Goal: Transaction & Acquisition: Purchase product/service

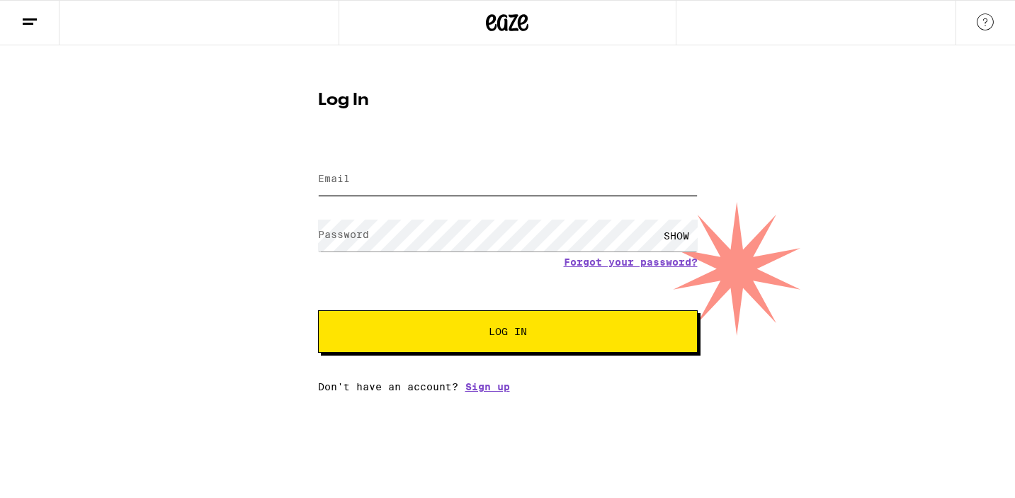
click at [527, 169] on input "Email" at bounding box center [508, 180] width 380 height 32
click at [463, 188] on input "Email" at bounding box center [508, 180] width 380 height 32
click at [444, 182] on input "Email" at bounding box center [508, 180] width 380 height 32
click at [430, 185] on input "Email" at bounding box center [508, 180] width 380 height 32
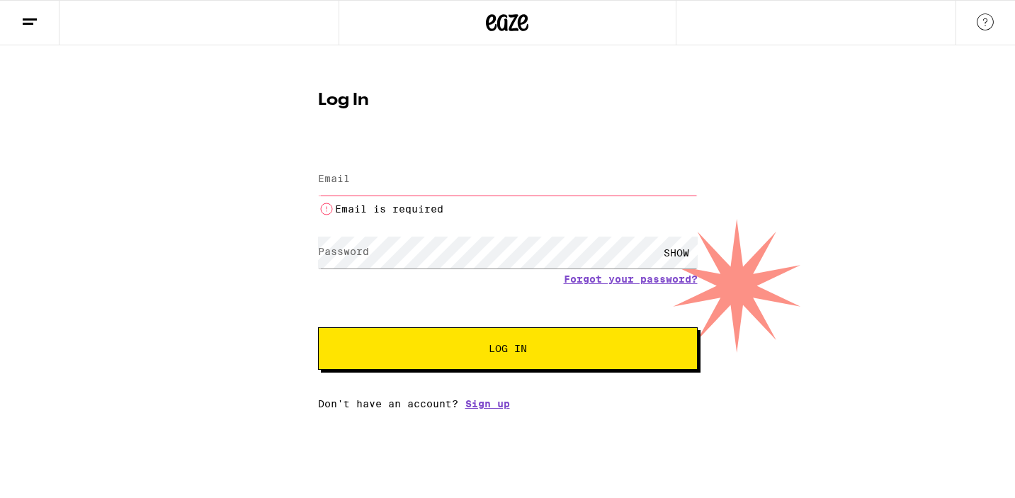
type input "SARABEAT@GMAIL.COM"
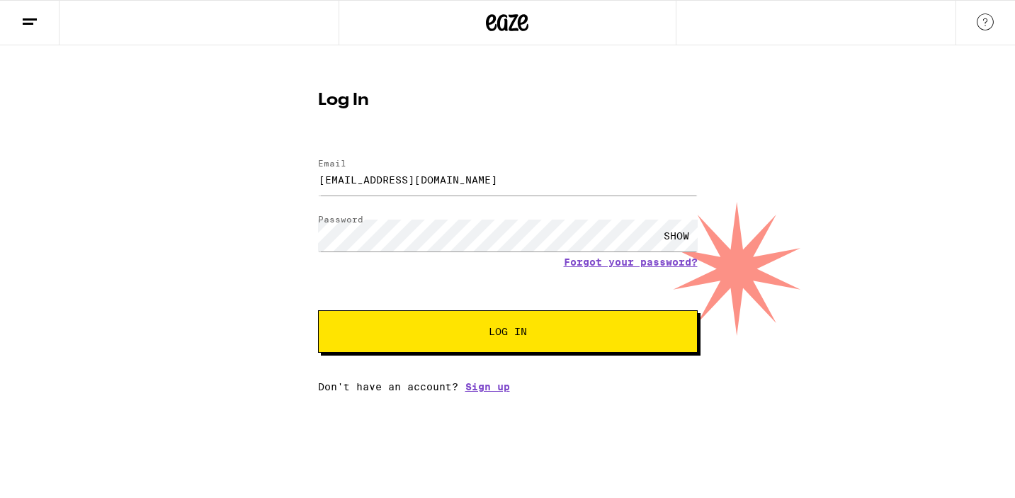
click at [466, 336] on span "Log In" at bounding box center [508, 332] width 265 height 10
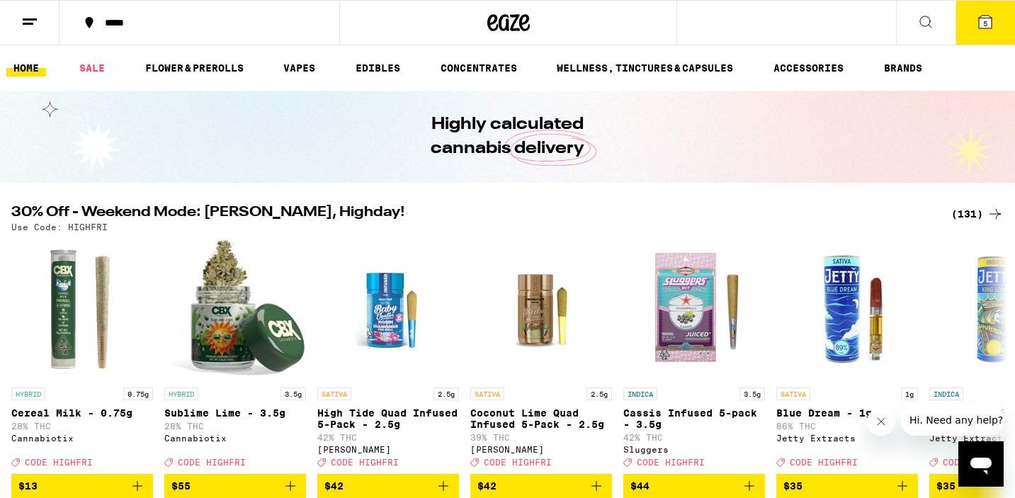
click at [977, 212] on div "(131)" at bounding box center [978, 213] width 52 height 17
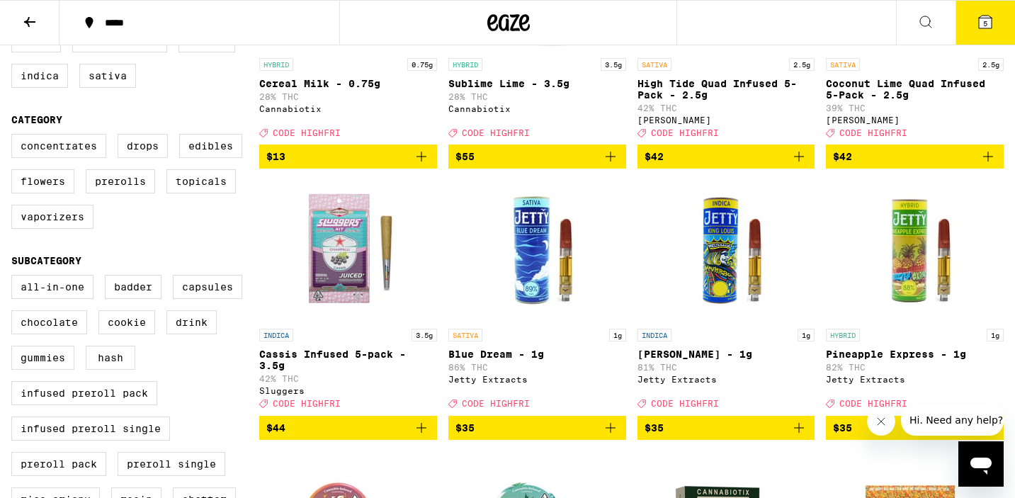
scroll to position [298, 0]
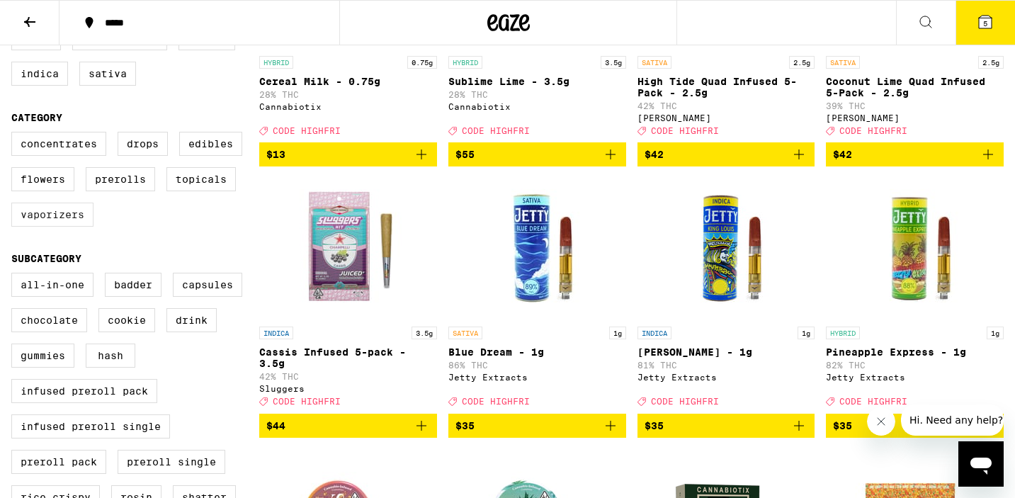
click at [66, 227] on label "Vaporizers" at bounding box center [52, 215] width 82 height 24
click at [15, 135] on input "Vaporizers" at bounding box center [14, 134] width 1 height 1
checkbox input "true"
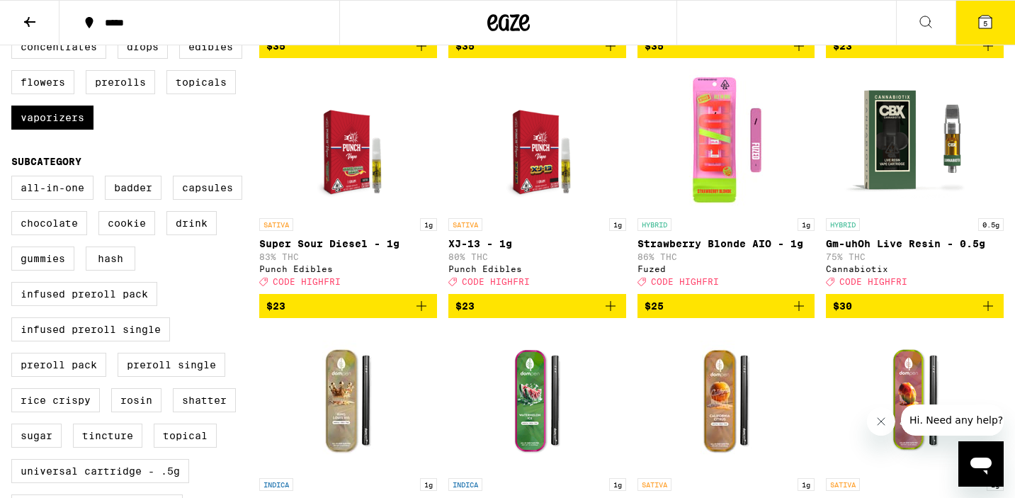
scroll to position [394, 0]
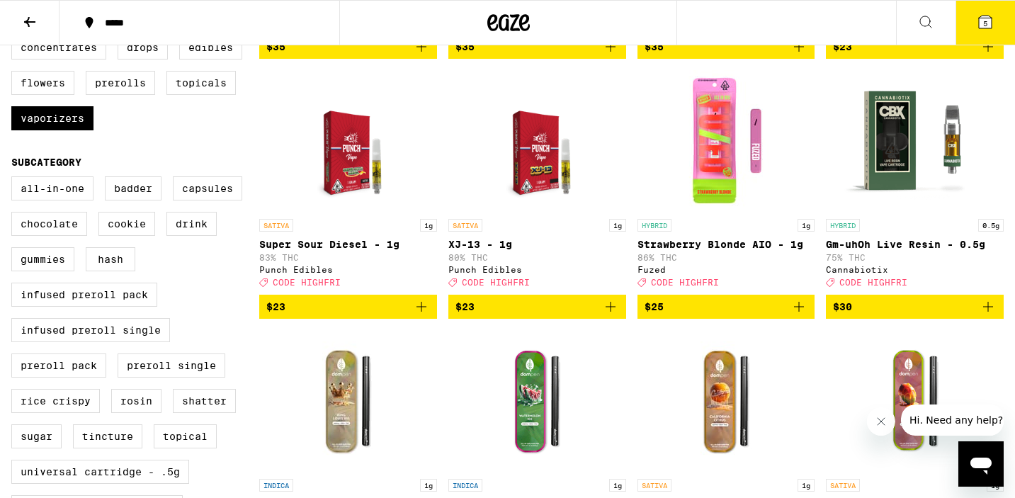
click at [803, 315] on icon "Add to bag" at bounding box center [799, 306] width 17 height 17
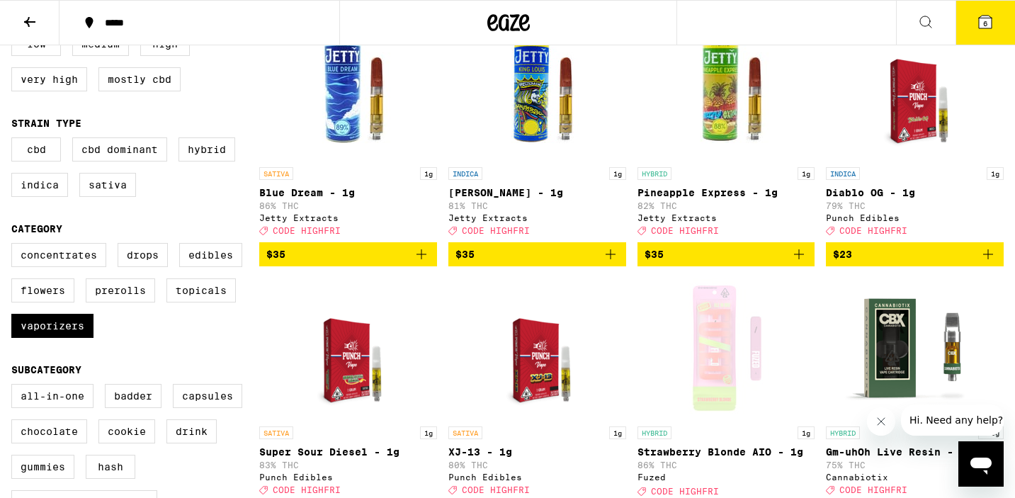
scroll to position [183, 0]
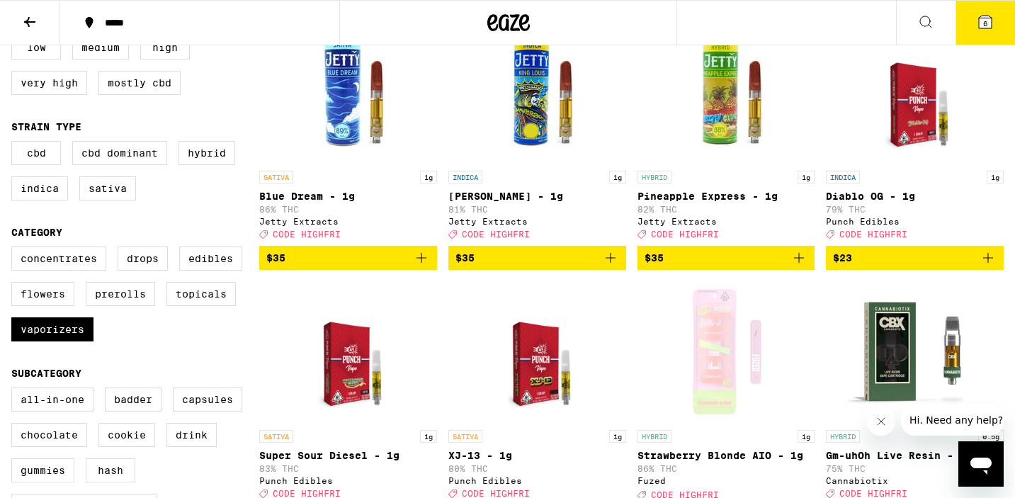
click at [991, 263] on icon "Add to bag" at bounding box center [988, 258] width 10 height 10
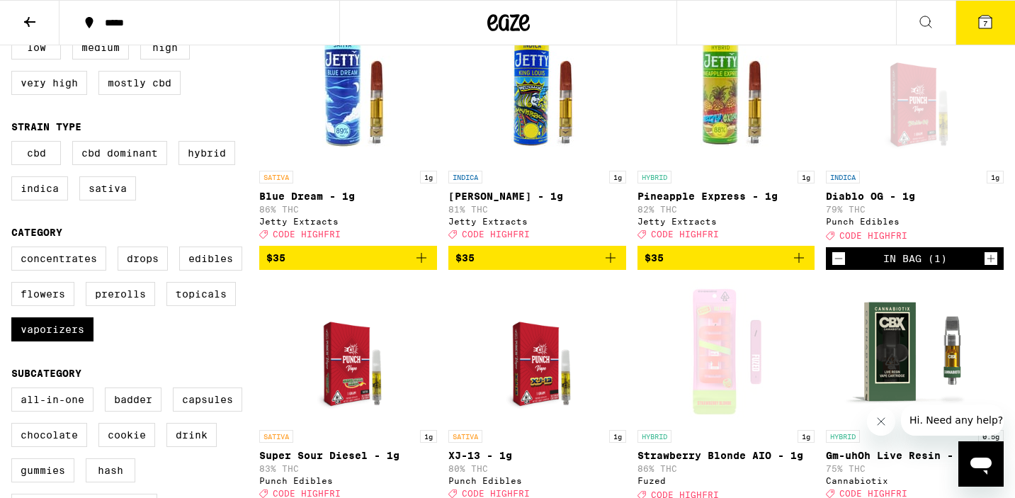
click at [796, 263] on icon "Add to bag" at bounding box center [799, 257] width 17 height 17
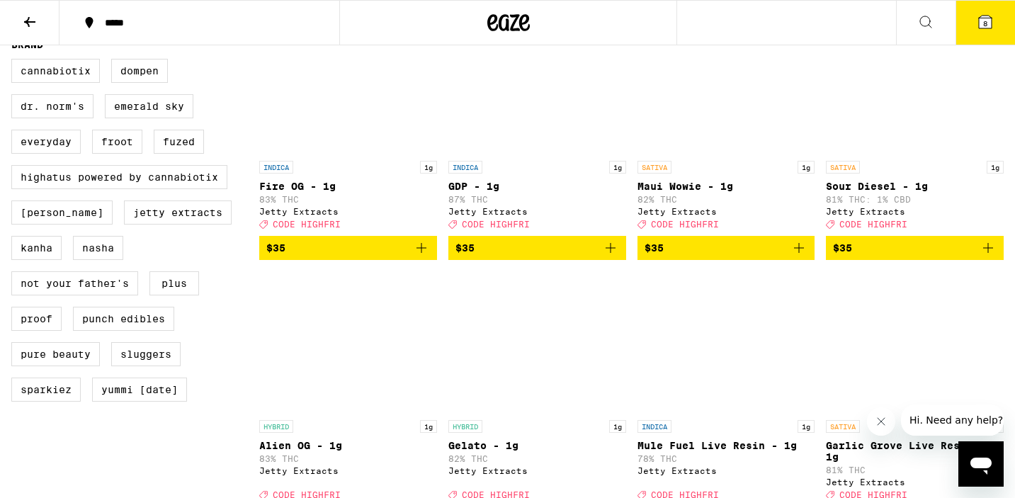
scroll to position [971, 0]
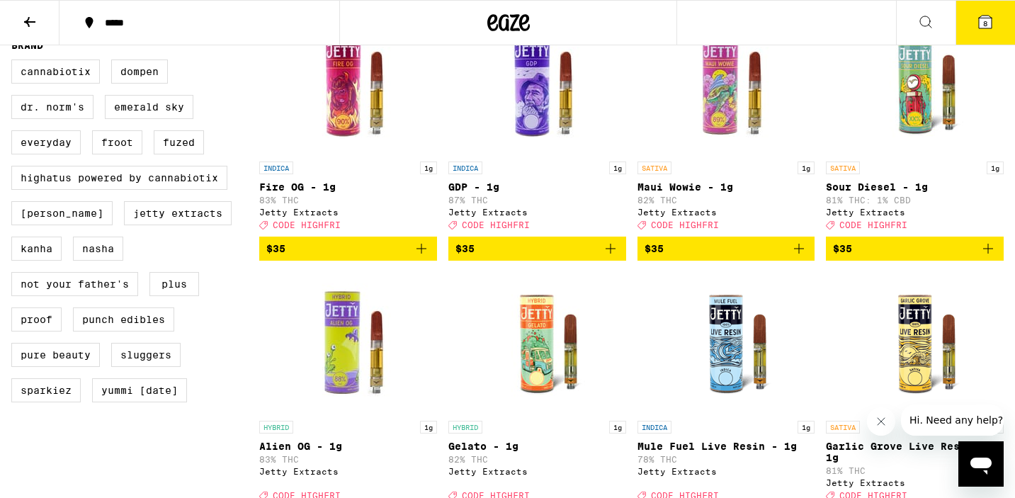
click at [807, 257] on icon "Add to bag" at bounding box center [799, 248] width 17 height 17
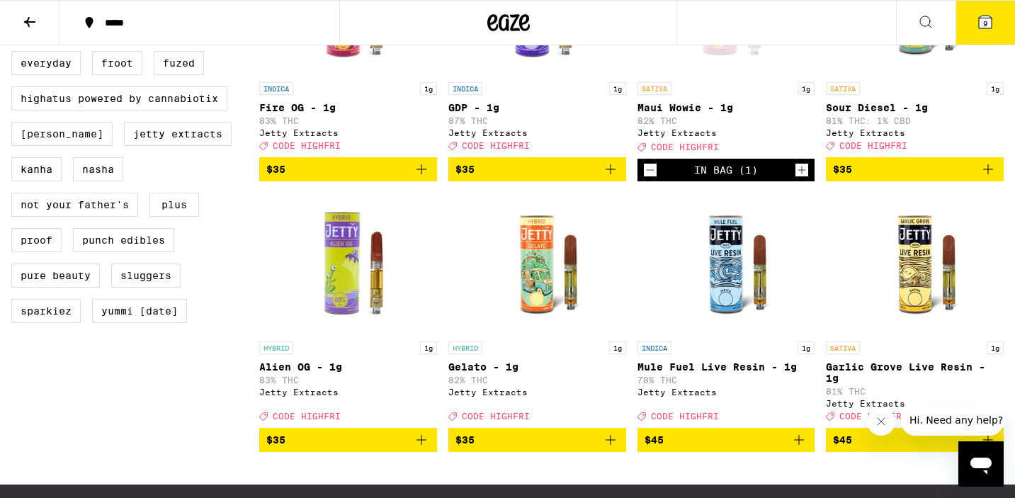
scroll to position [1180, 0]
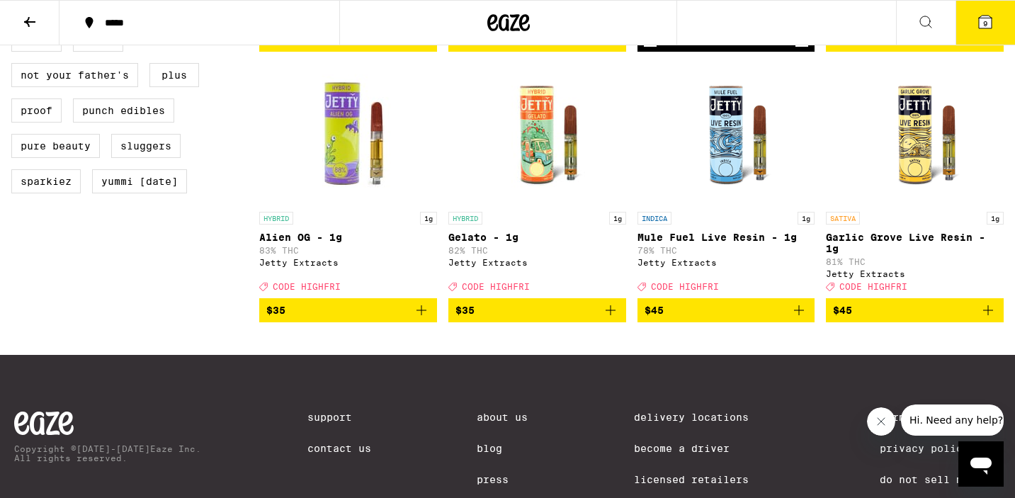
click at [987, 315] on icon "Add to bag" at bounding box center [988, 310] width 10 height 10
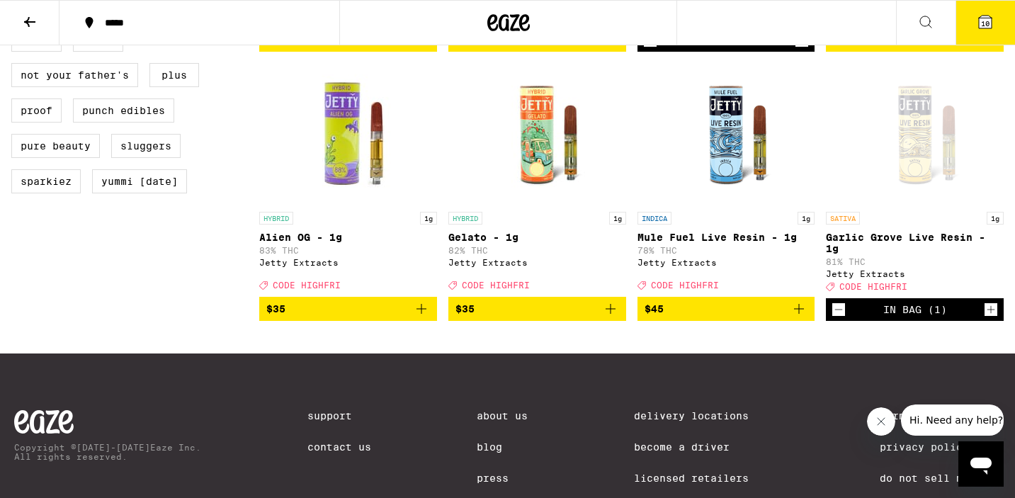
click at [608, 314] on icon "Add to bag" at bounding box center [611, 309] width 10 height 10
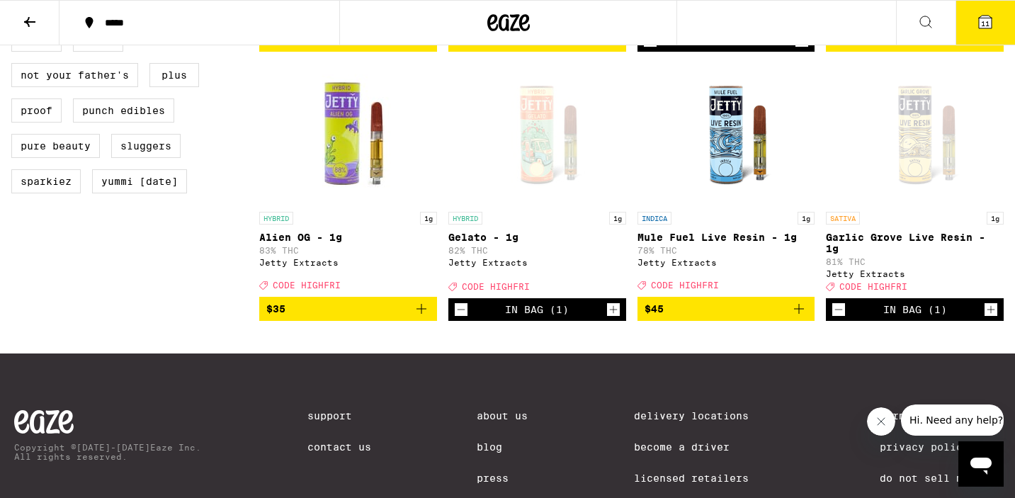
click at [415, 317] on icon "Add to bag" at bounding box center [421, 308] width 17 height 17
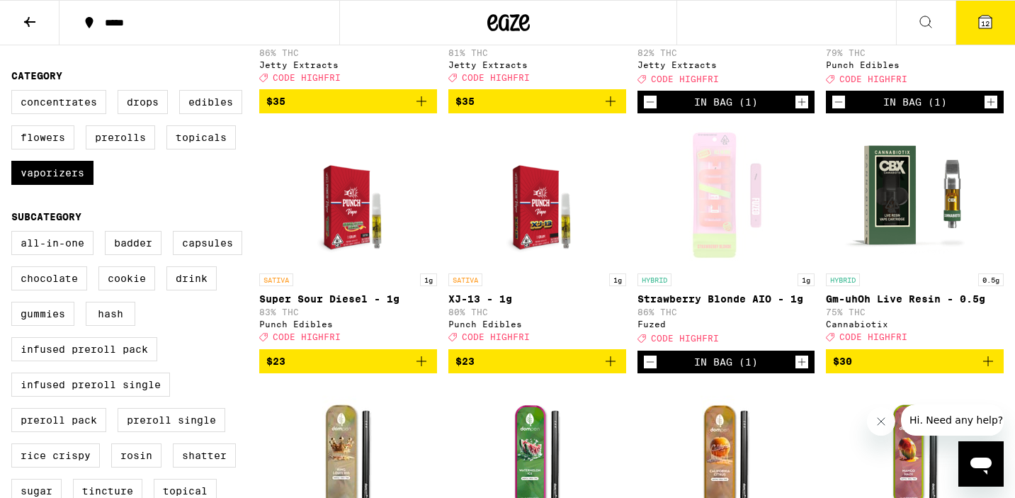
scroll to position [0, 0]
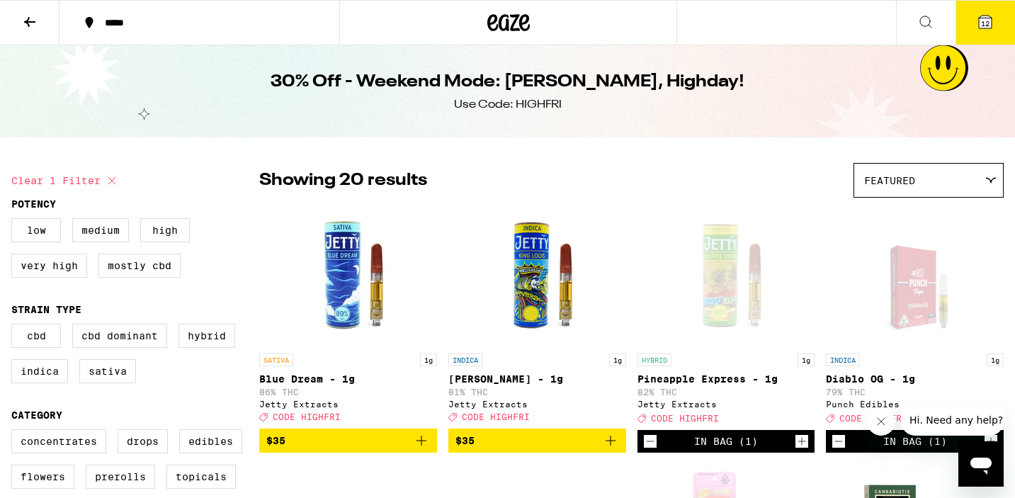
click at [980, 21] on icon at bounding box center [985, 22] width 13 height 13
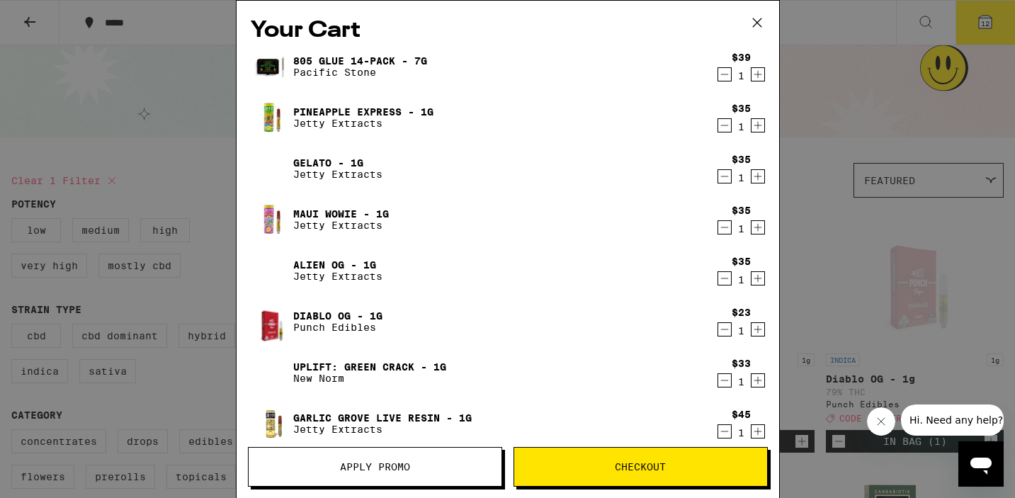
click at [720, 81] on icon "Decrement" at bounding box center [724, 74] width 13 height 17
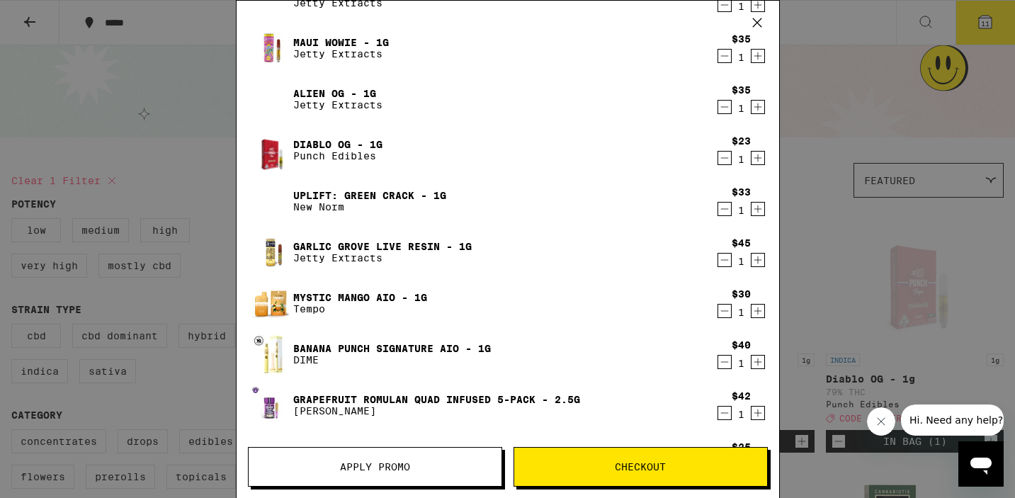
scroll to position [146, 0]
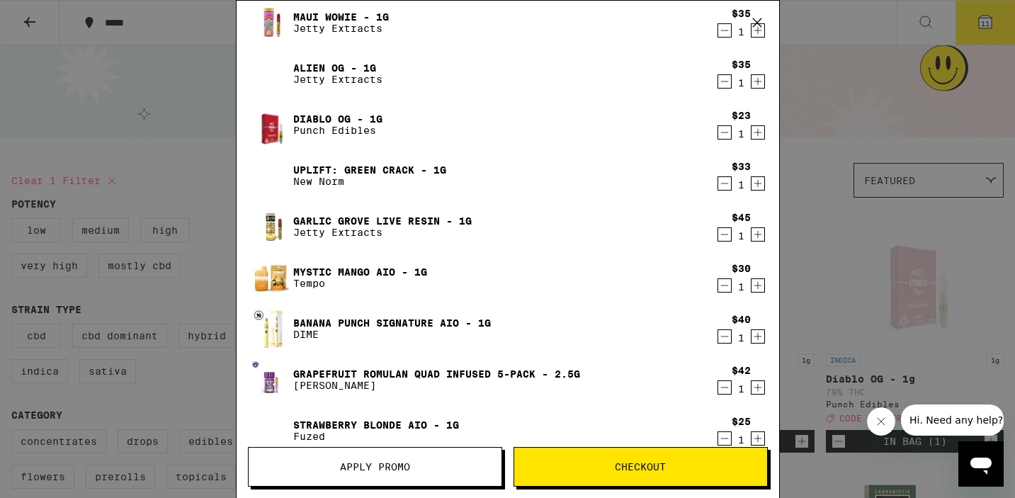
click at [723, 184] on icon "Decrement" at bounding box center [725, 184] width 8 height 0
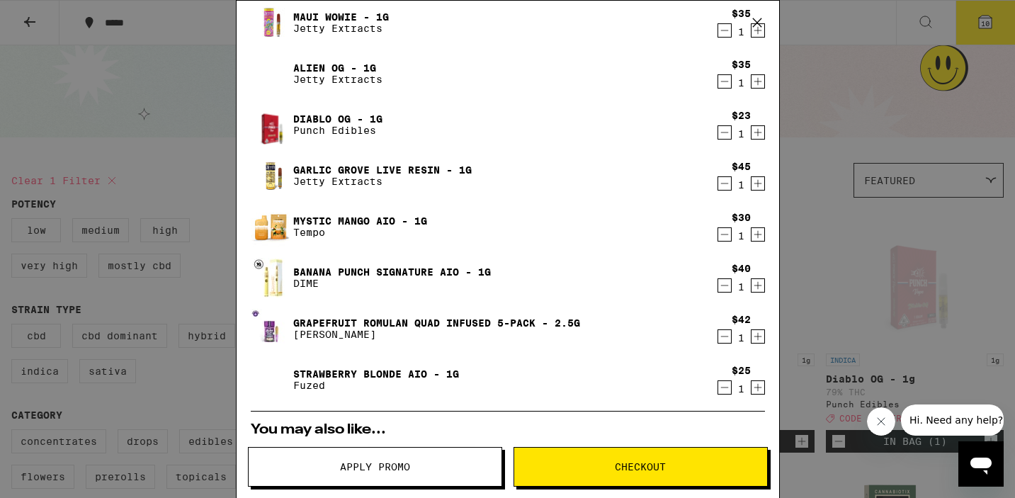
click at [721, 236] on icon "Decrement" at bounding box center [724, 234] width 13 height 17
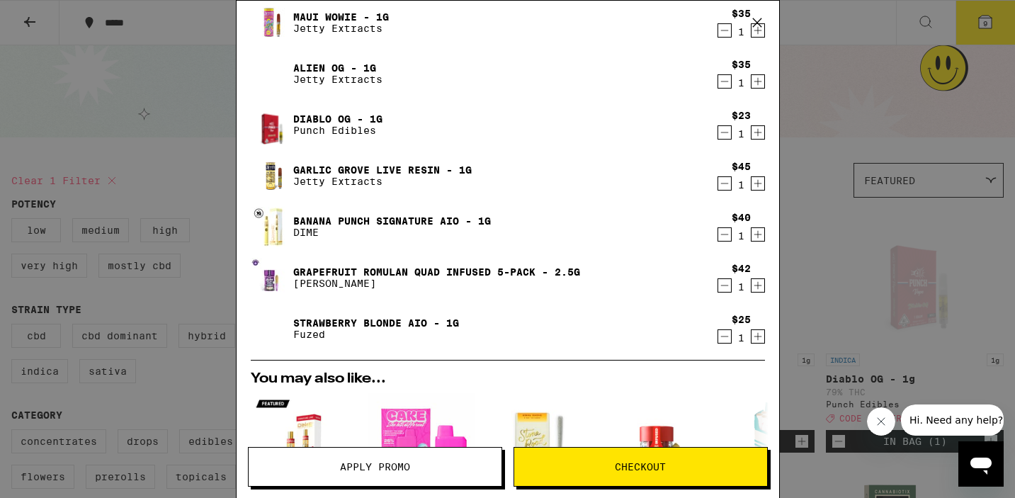
click at [723, 235] on icon "Decrement" at bounding box center [724, 234] width 13 height 17
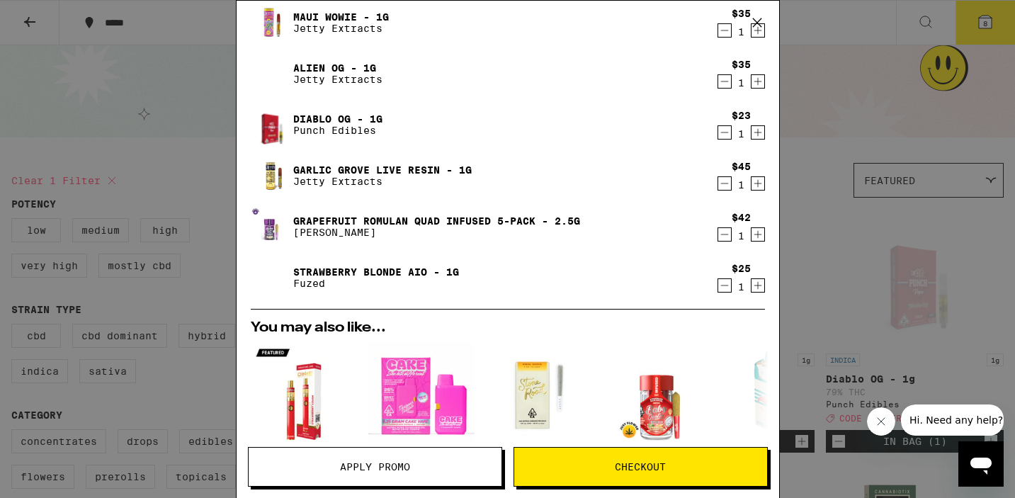
click at [722, 237] on icon "Decrement" at bounding box center [724, 234] width 13 height 17
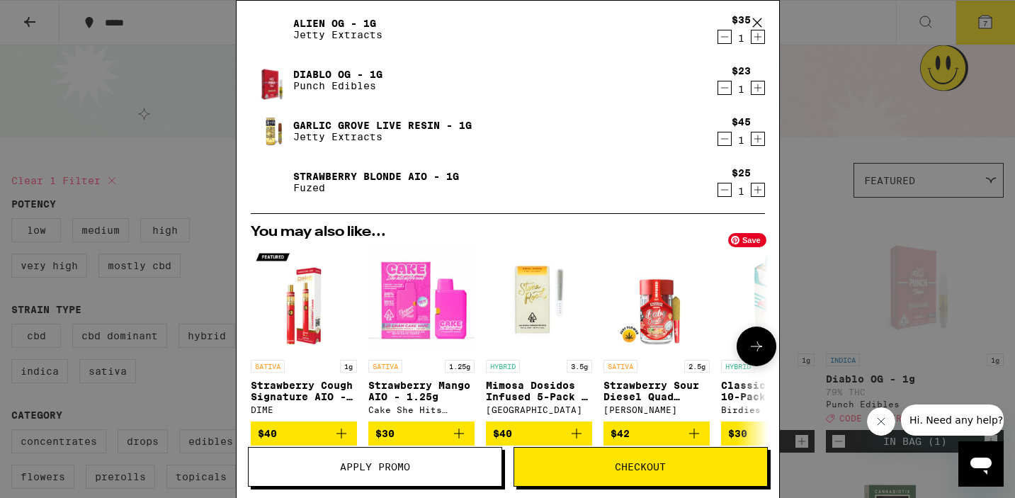
scroll to position [211, 0]
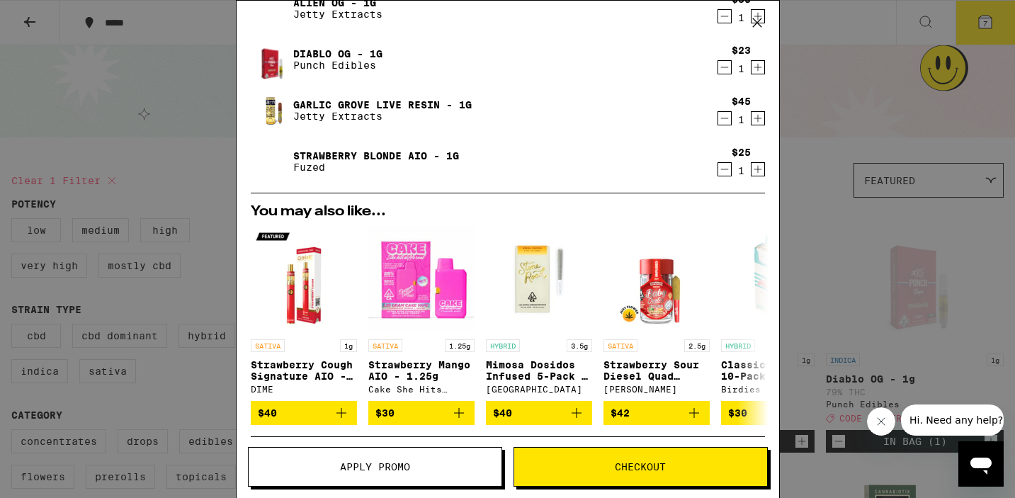
click at [416, 465] on span "Apply Promo" at bounding box center [375, 467] width 253 height 10
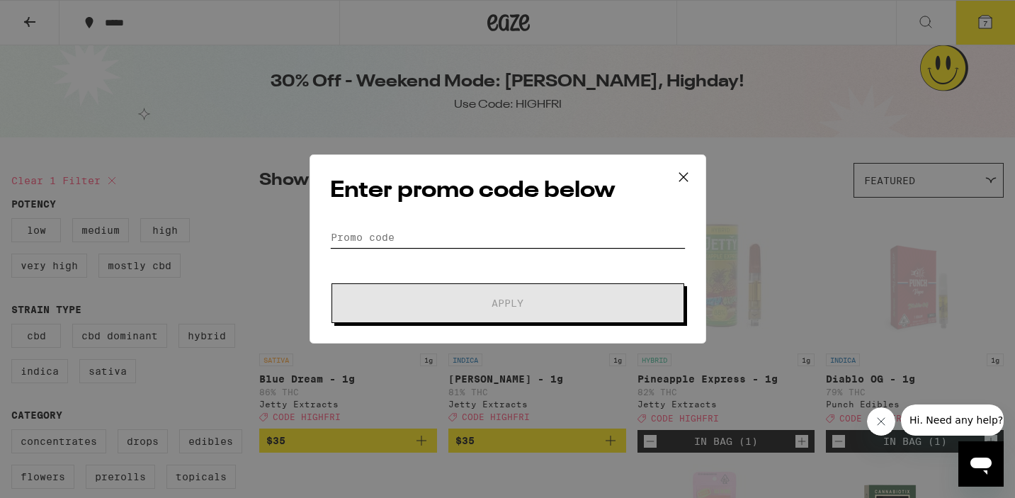
click at [466, 230] on input "Promo Code" at bounding box center [508, 237] width 356 height 21
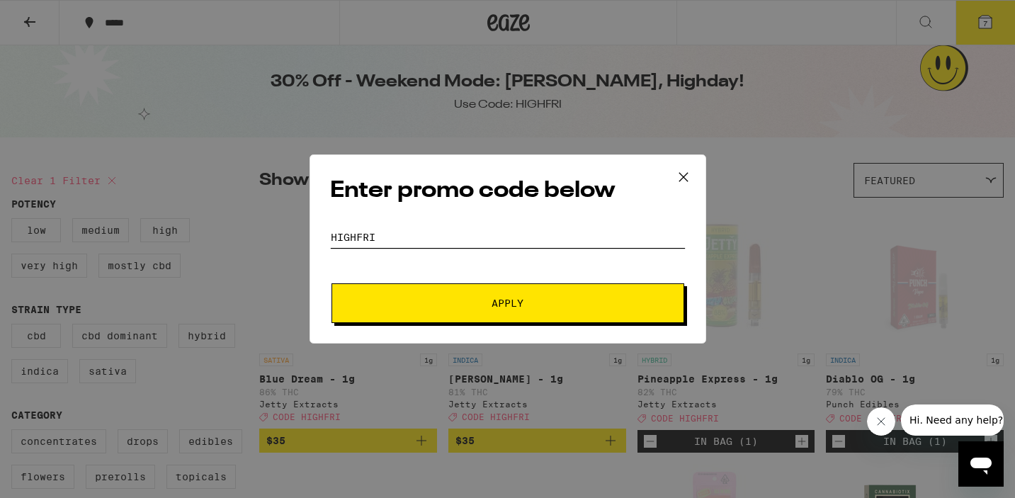
type input "highfri"
click at [332, 283] on button "Apply" at bounding box center [508, 303] width 353 height 40
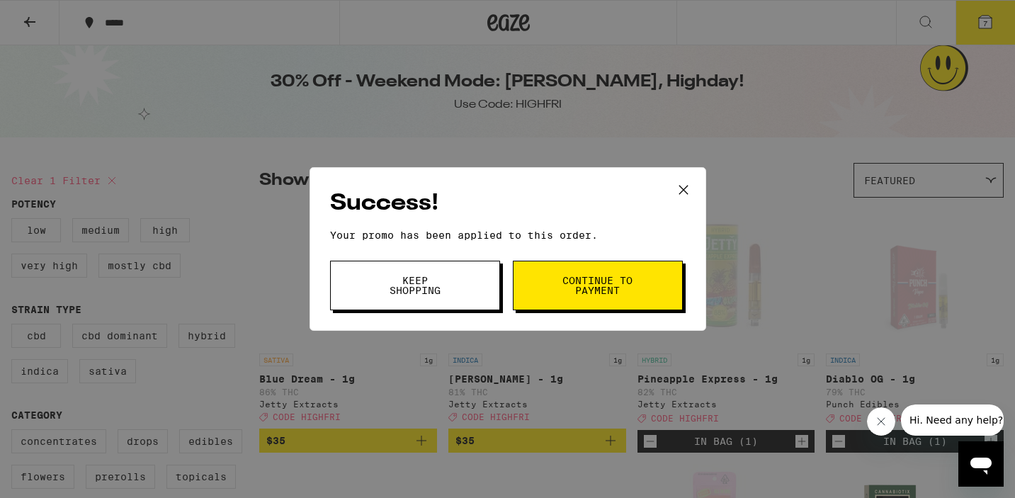
click at [419, 295] on span "Keep Shopping" at bounding box center [415, 286] width 72 height 20
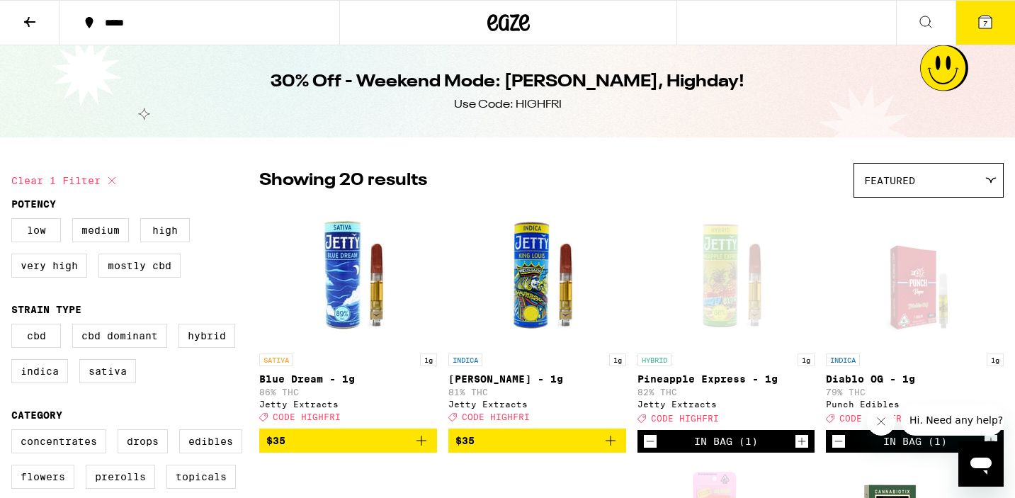
click at [991, 23] on icon at bounding box center [985, 22] width 13 height 13
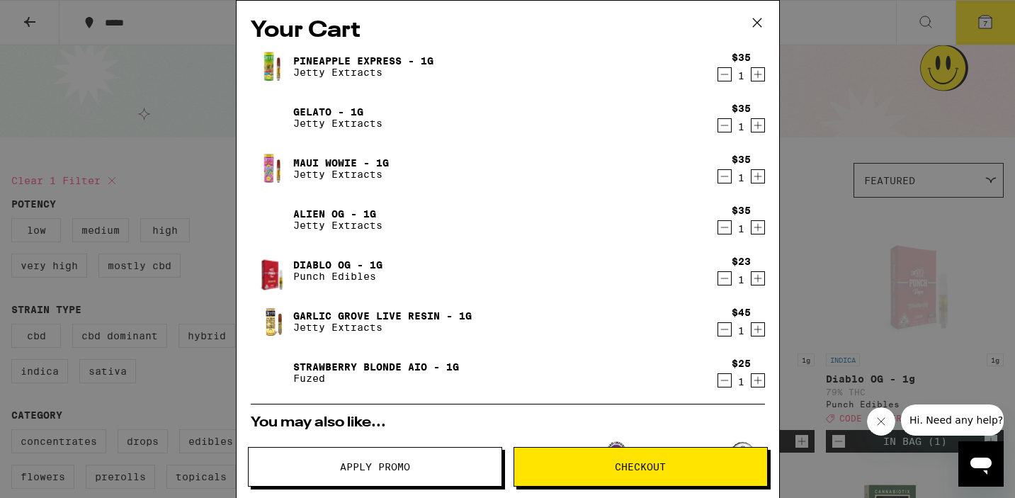
click at [903, 66] on div "Your Cart Pineapple Express - 1g Jetty Extracts $35 1 Gelato - 1g Jetty Extract…" at bounding box center [507, 249] width 1015 height 498
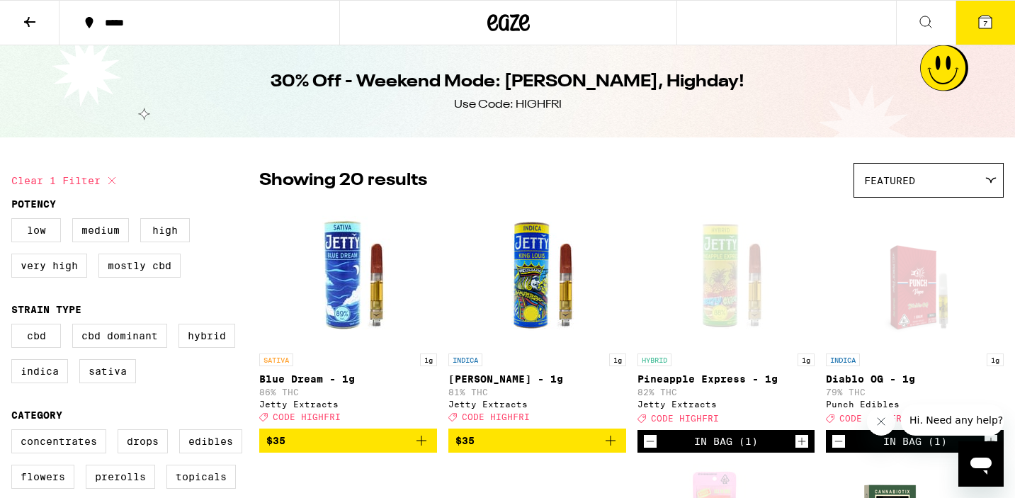
click at [38, 33] on button at bounding box center [30, 23] width 60 height 45
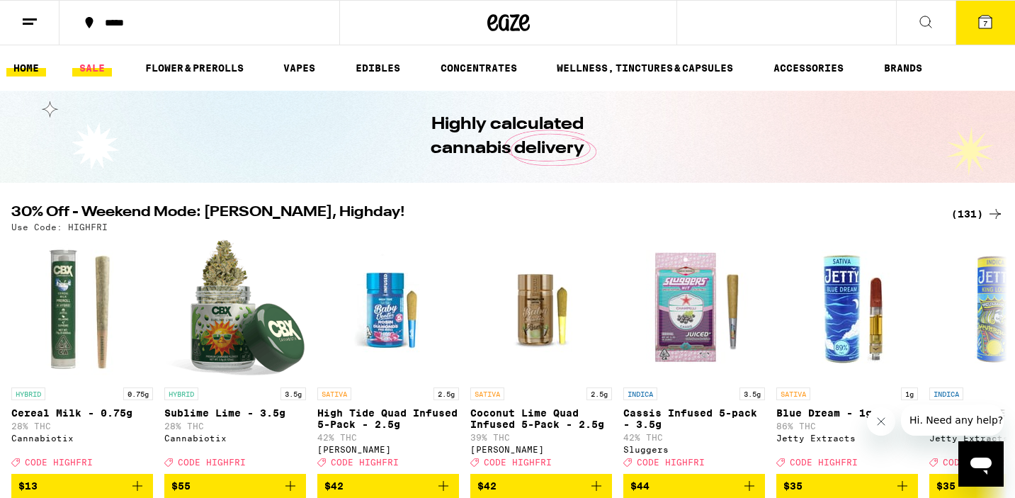
click at [81, 66] on link "SALE" at bounding box center [92, 68] width 40 height 17
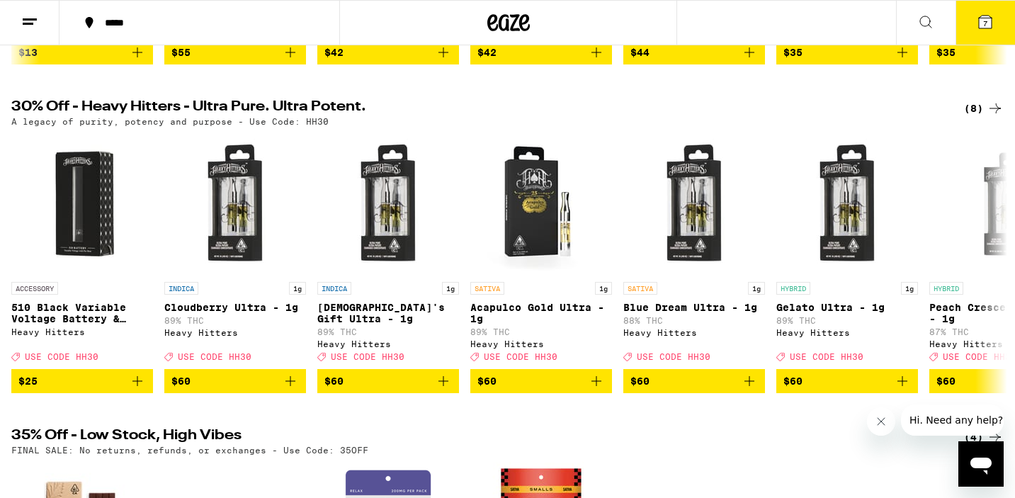
scroll to position [383, 0]
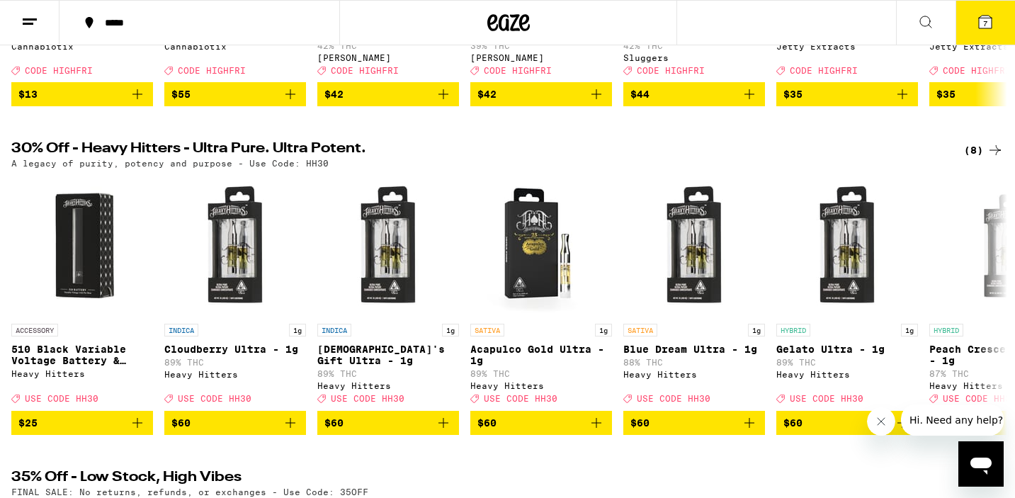
click at [979, 154] on div "(8)" at bounding box center [984, 150] width 40 height 17
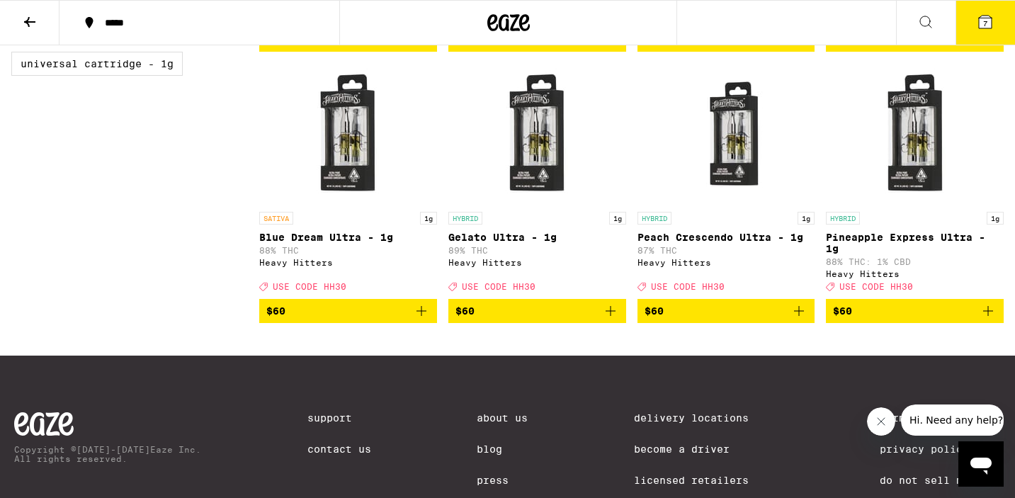
scroll to position [436, 0]
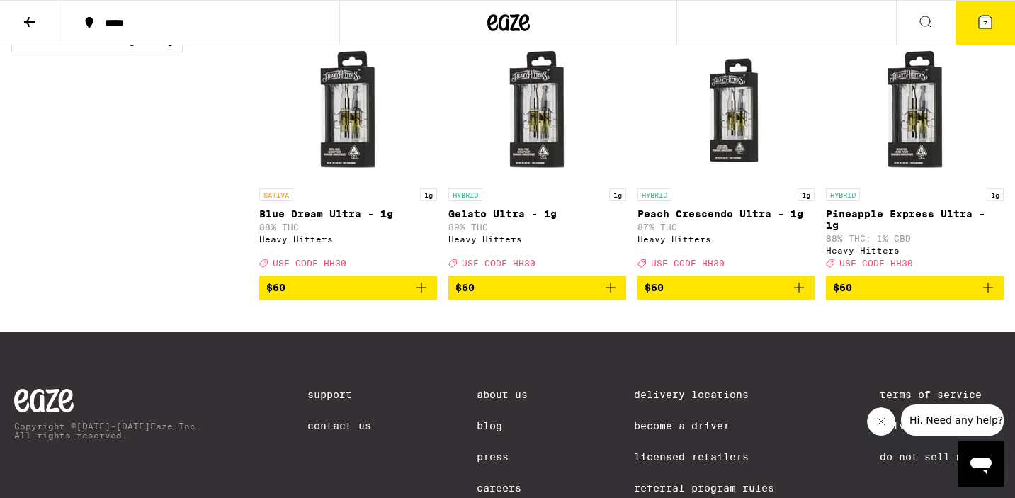
click at [801, 293] on icon "Add to bag" at bounding box center [799, 287] width 17 height 17
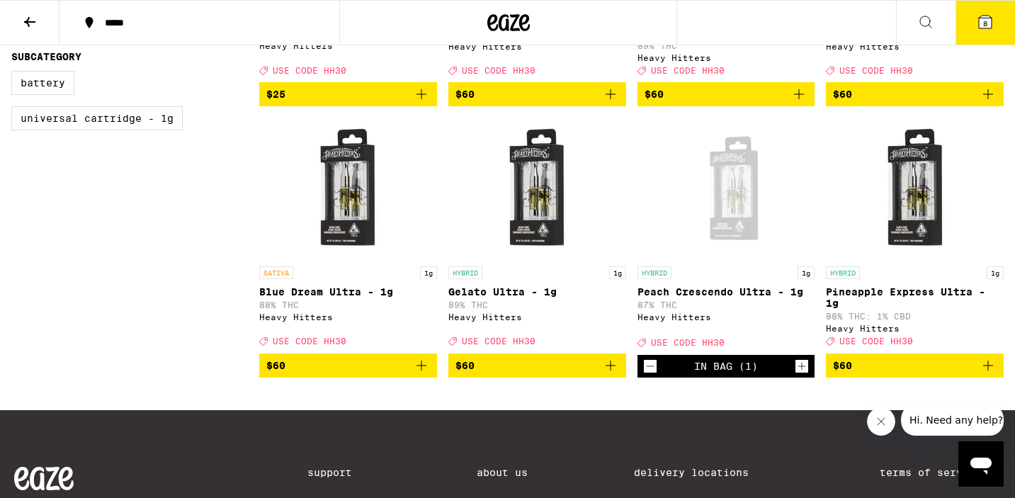
scroll to position [0, 0]
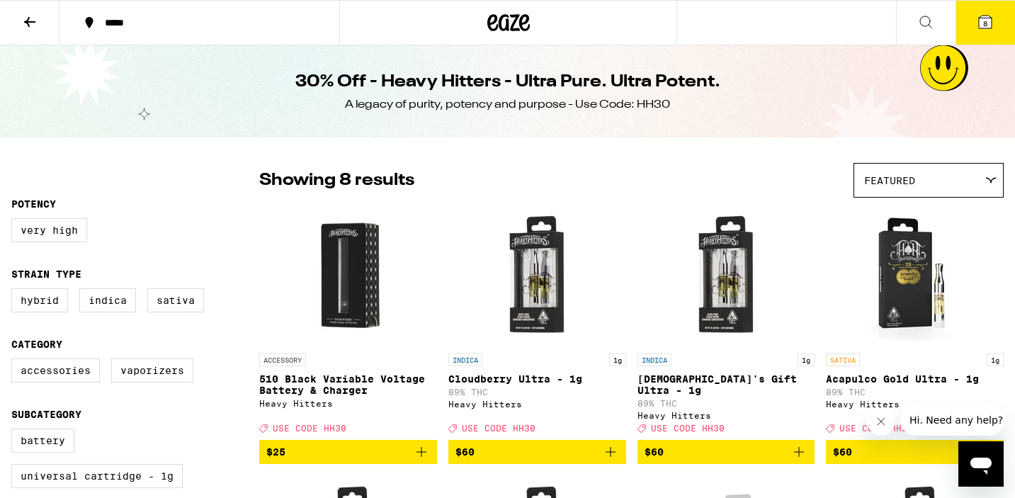
click at [418, 449] on icon "Add to bag" at bounding box center [421, 452] width 17 height 17
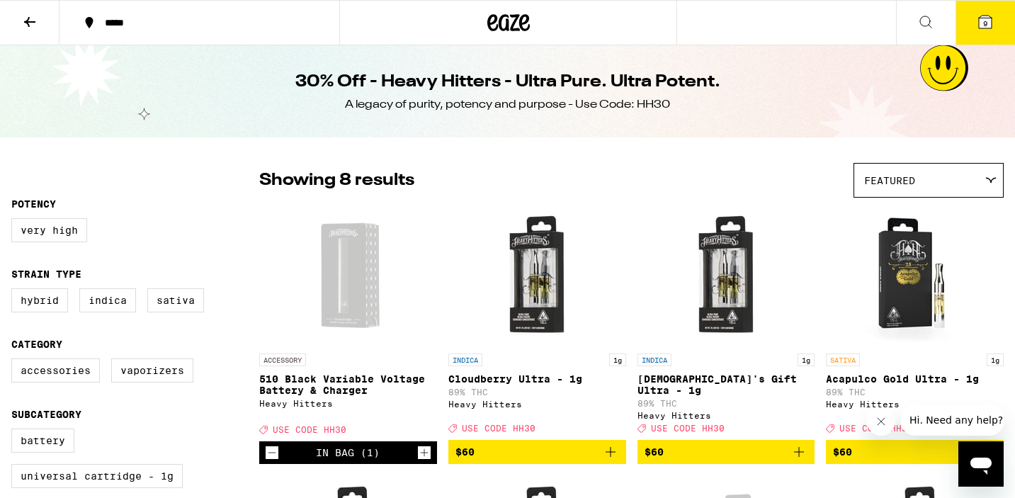
click at [981, 20] on icon at bounding box center [985, 22] width 13 height 13
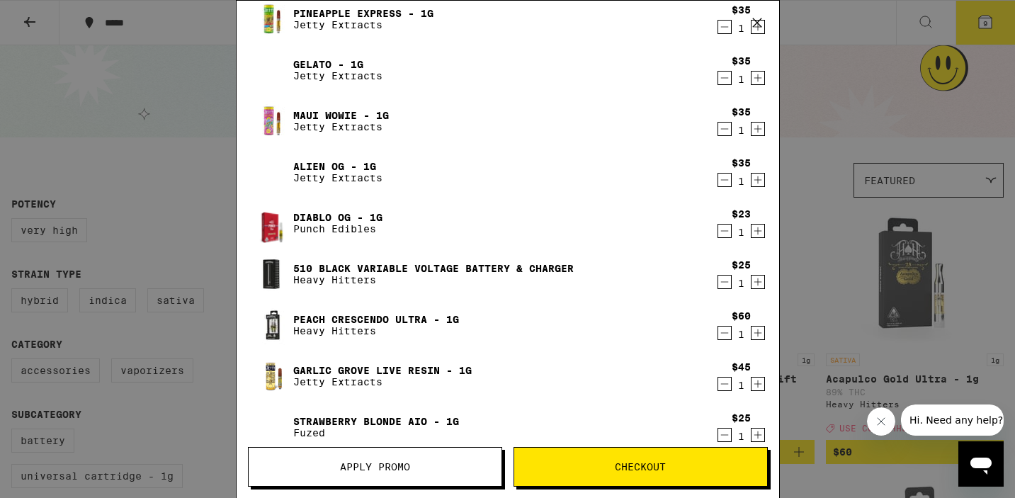
scroll to position [80, 0]
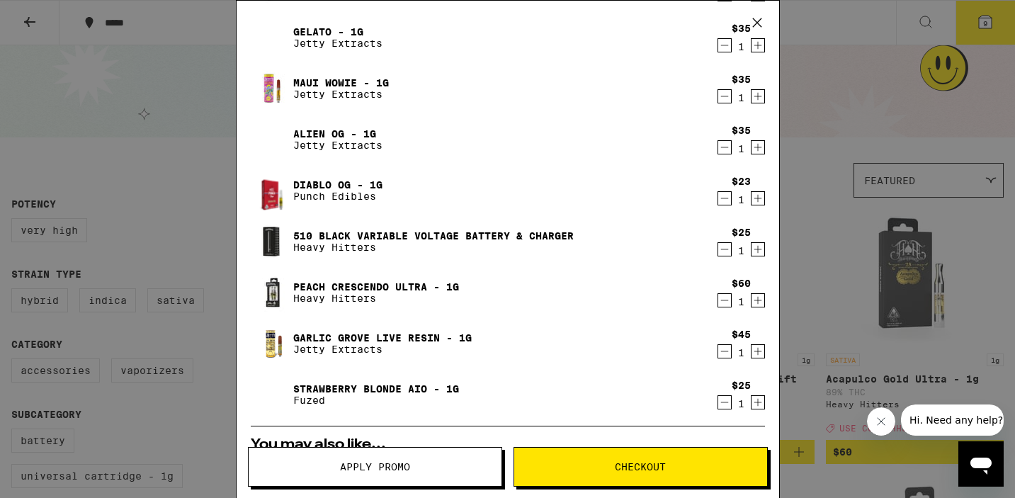
click at [723, 248] on icon "Decrement" at bounding box center [724, 249] width 13 height 17
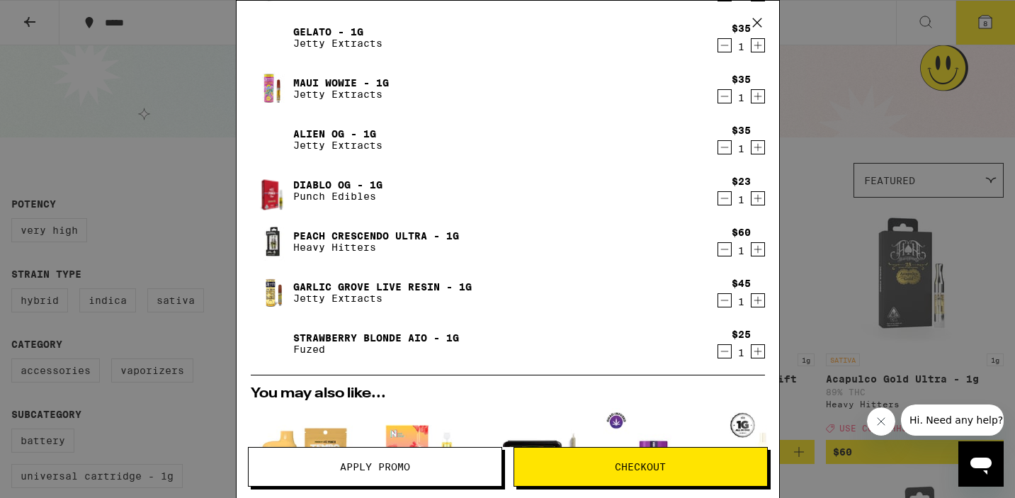
click at [723, 248] on icon "Decrement" at bounding box center [724, 249] width 13 height 17
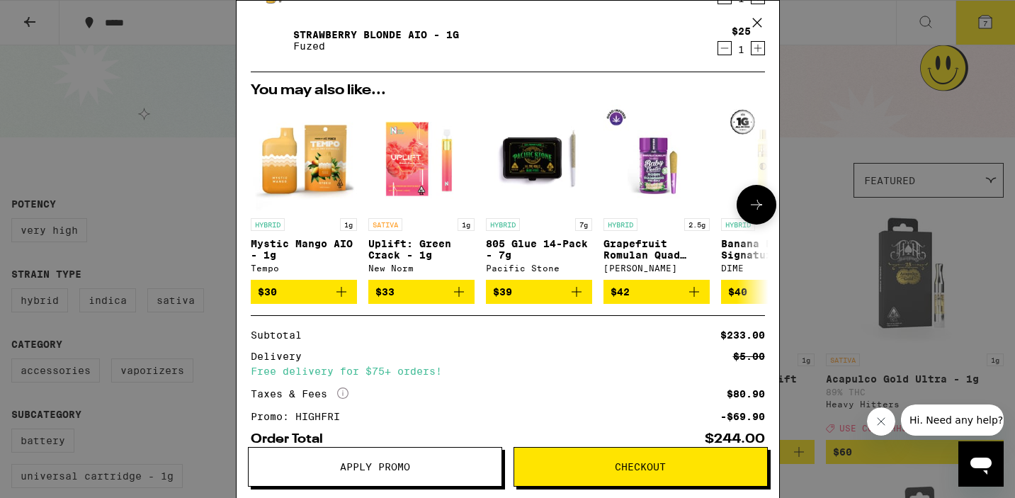
scroll to position [333, 0]
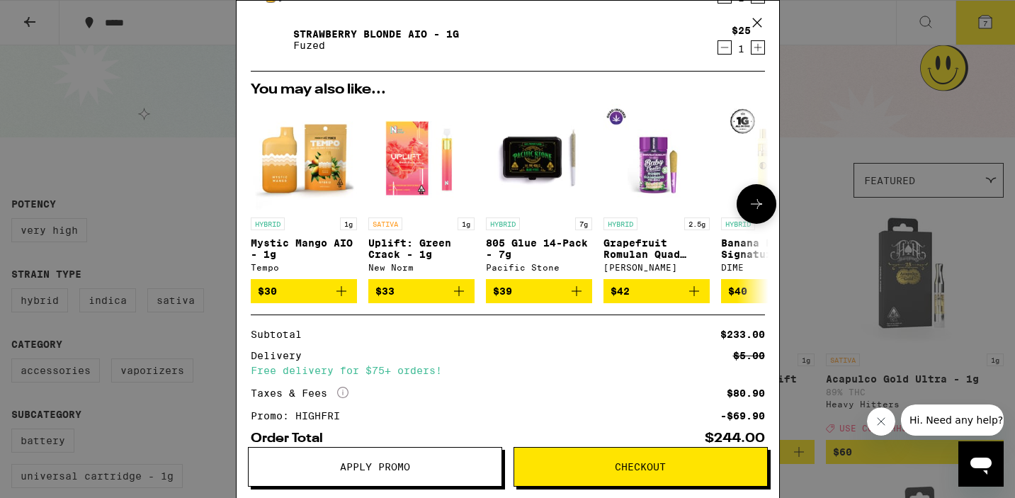
click at [757, 202] on icon at bounding box center [756, 204] width 11 height 10
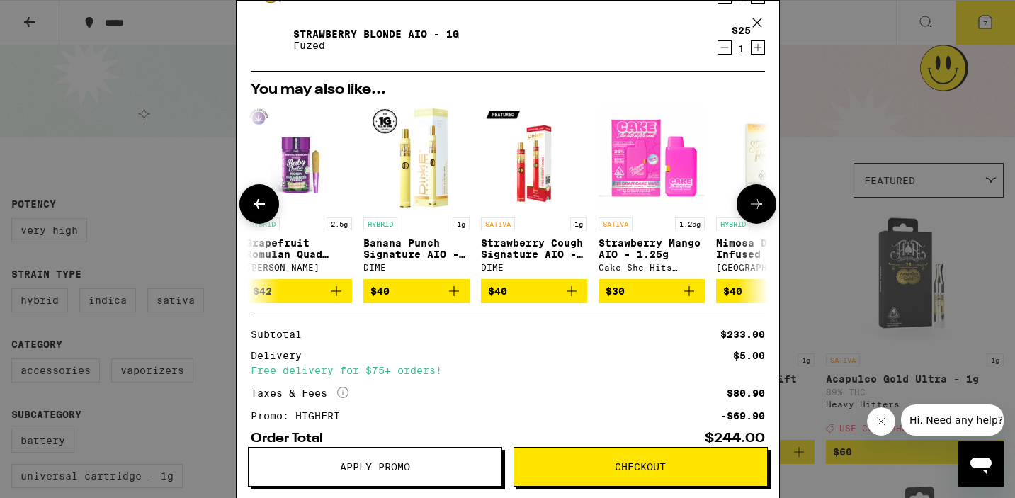
scroll to position [0, 360]
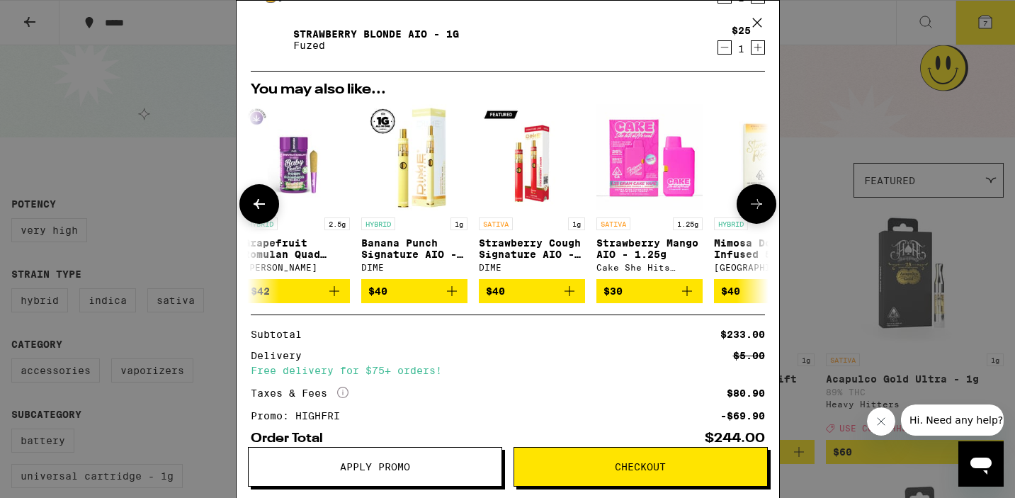
click at [755, 205] on icon at bounding box center [756, 204] width 11 height 10
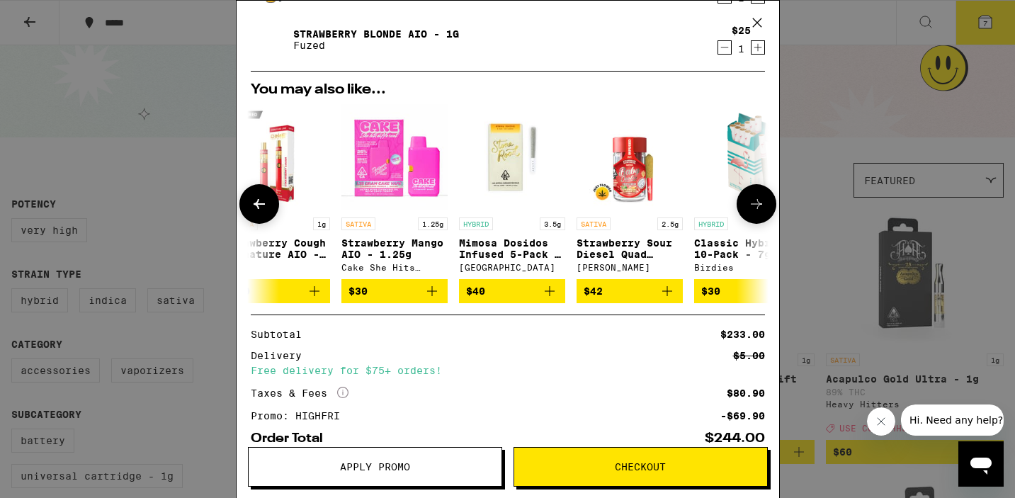
scroll to position [0, 662]
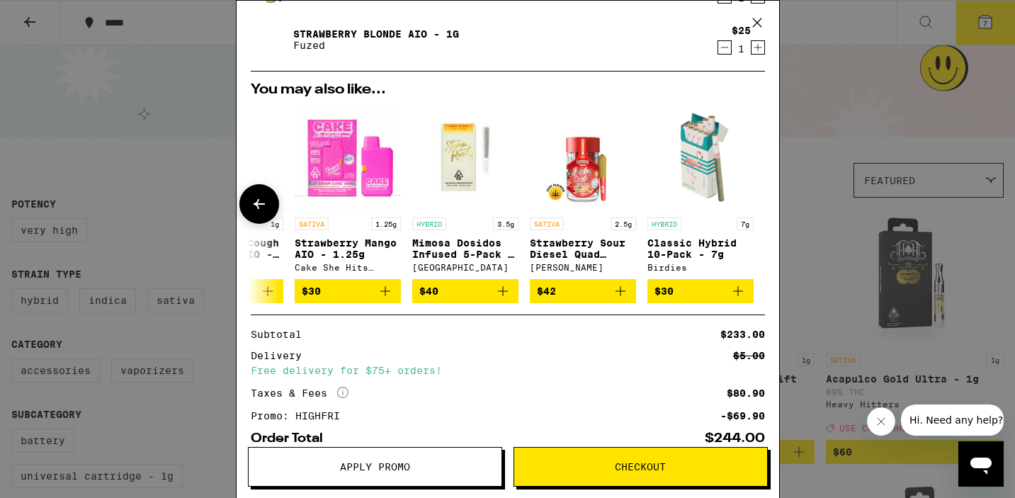
click at [755, 205] on div at bounding box center [757, 204] width 40 height 40
click at [835, 267] on div "Your Cart Pineapple Express - 1g Jetty Extracts $35 1 Gelato - 1g Jetty Extract…" at bounding box center [507, 249] width 1015 height 498
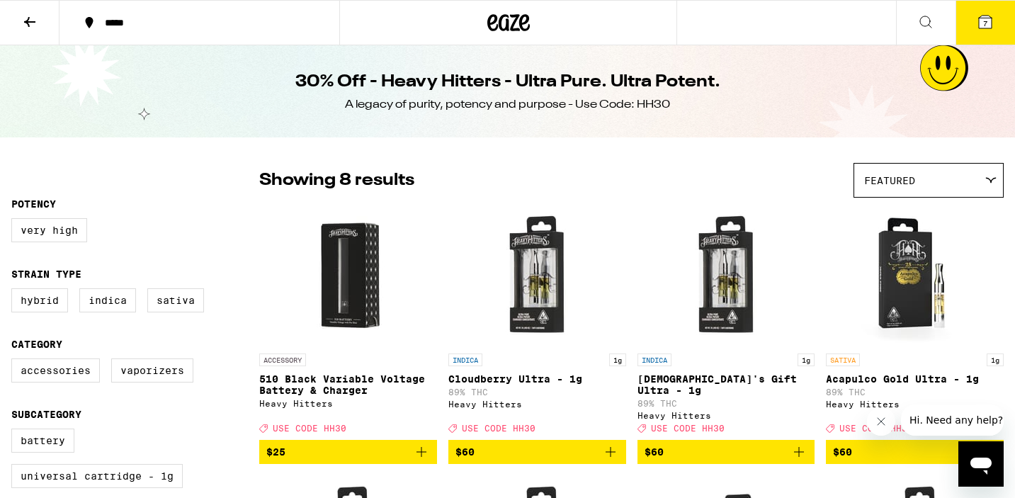
click at [37, 20] on icon at bounding box center [29, 21] width 17 height 17
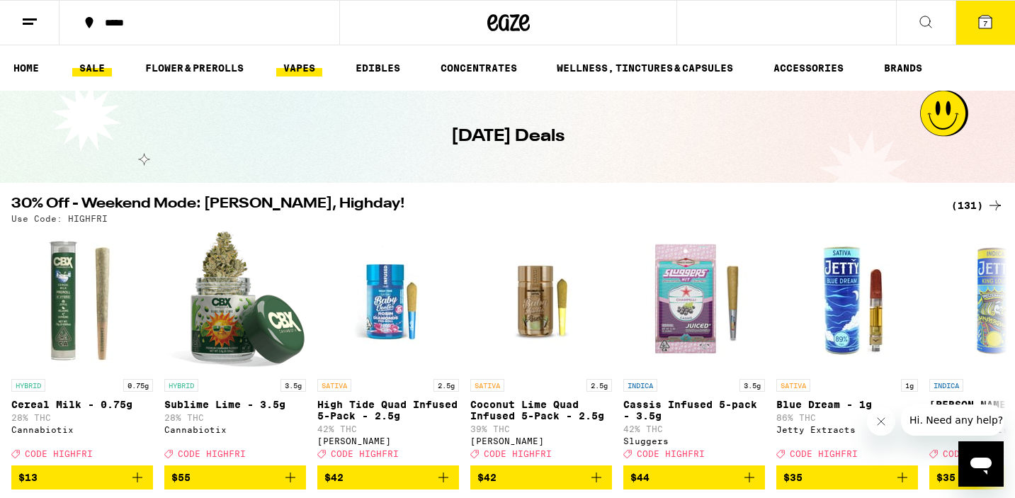
click at [298, 69] on link "VAPES" at bounding box center [299, 68] width 46 height 17
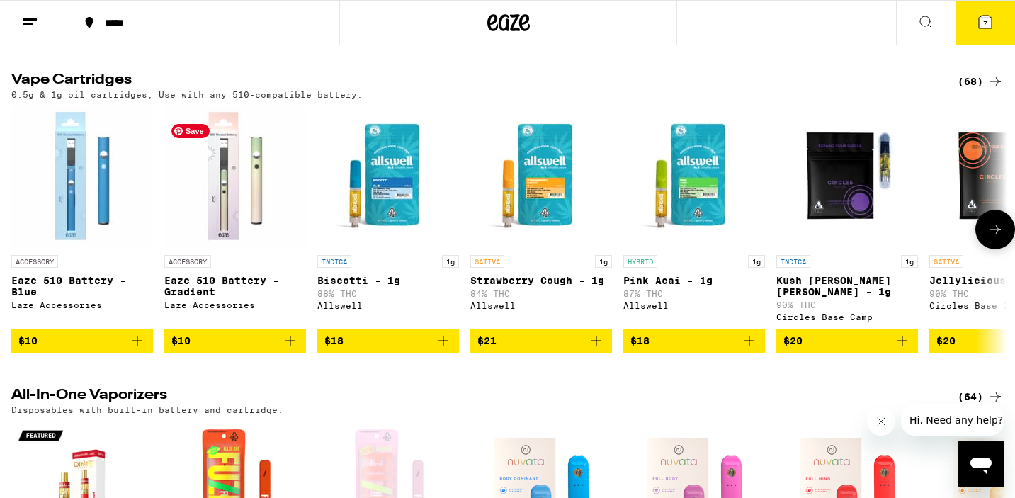
scroll to position [455, 0]
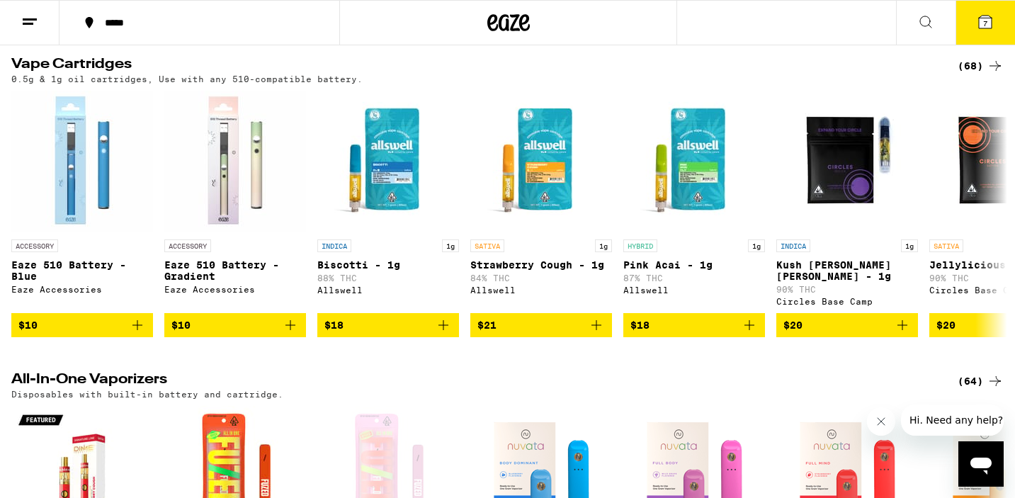
click at [969, 72] on div "(68)" at bounding box center [981, 65] width 46 height 17
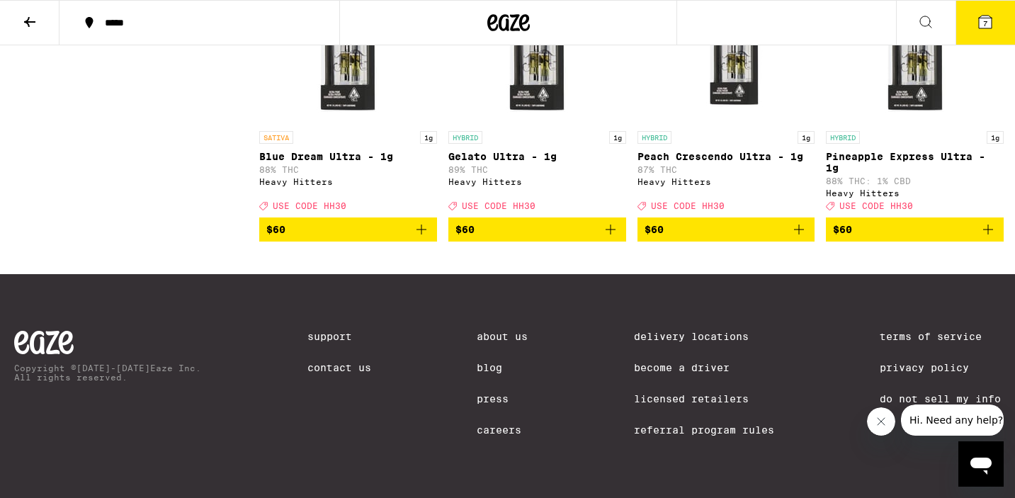
scroll to position [4412, 0]
click at [35, 19] on icon at bounding box center [29, 21] width 17 height 17
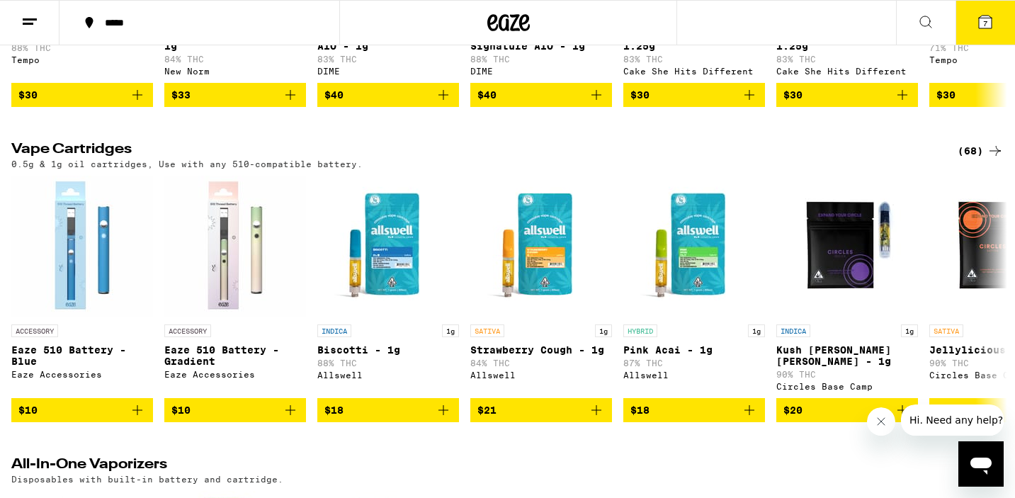
scroll to position [635, 0]
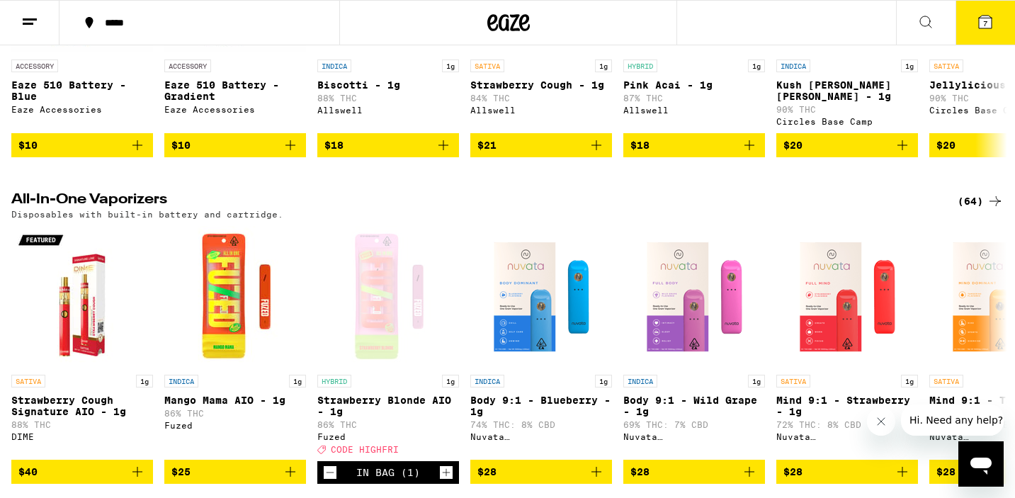
click at [971, 201] on div "(64)" at bounding box center [981, 201] width 46 height 17
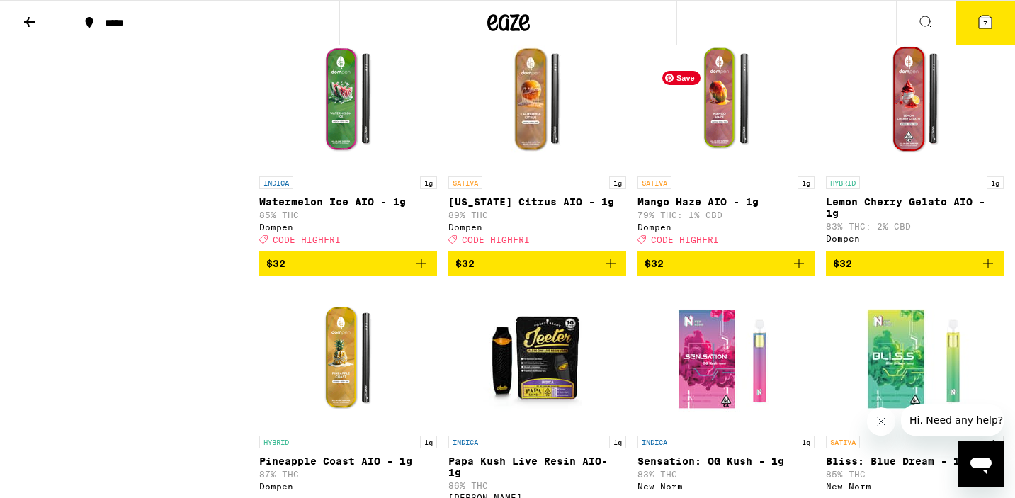
scroll to position [2480, 0]
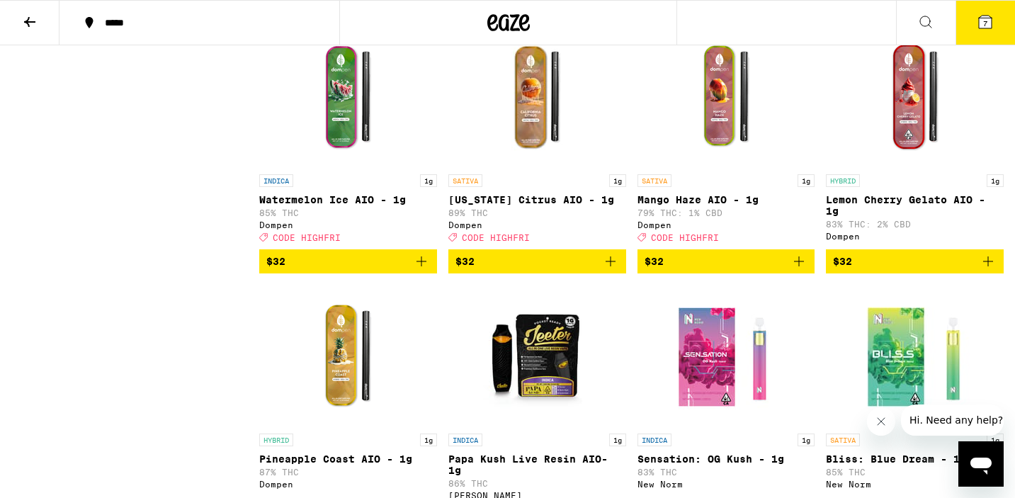
click at [991, 270] on icon "Add to bag" at bounding box center [988, 261] width 17 height 17
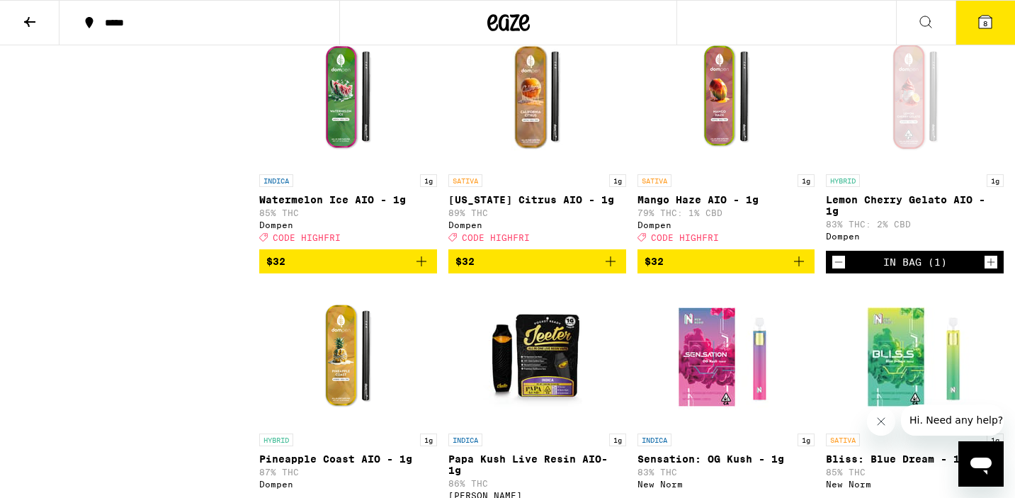
click at [838, 271] on icon "Decrement" at bounding box center [839, 262] width 13 height 17
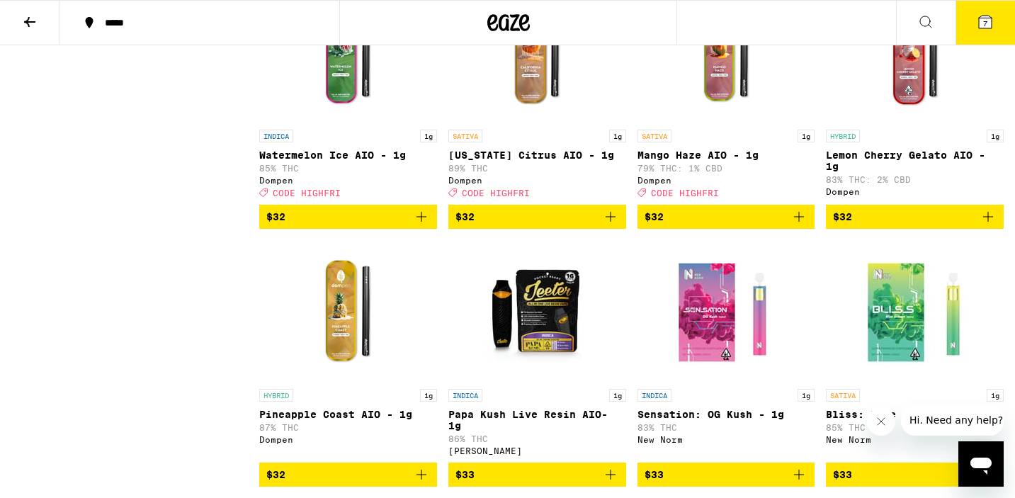
scroll to position [2472, 0]
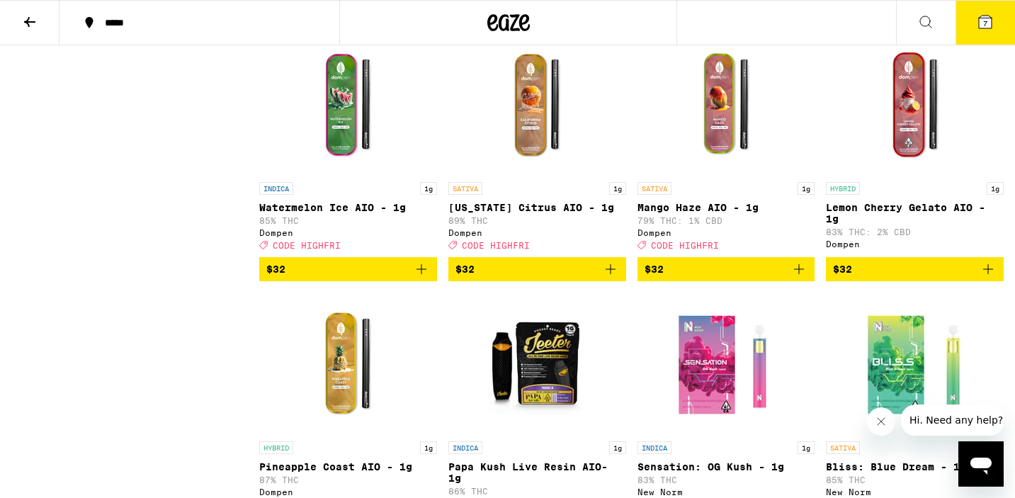
click at [985, 14] on icon at bounding box center [985, 21] width 17 height 17
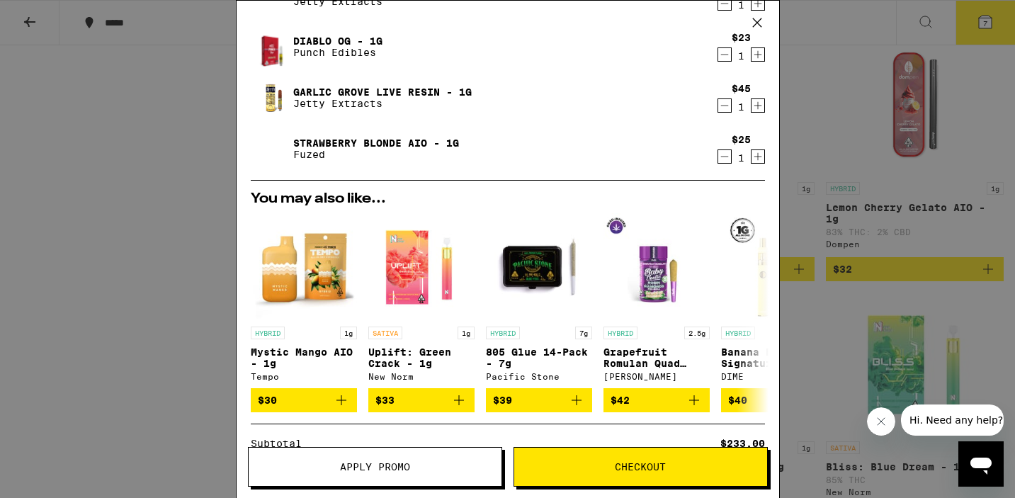
scroll to position [226, 0]
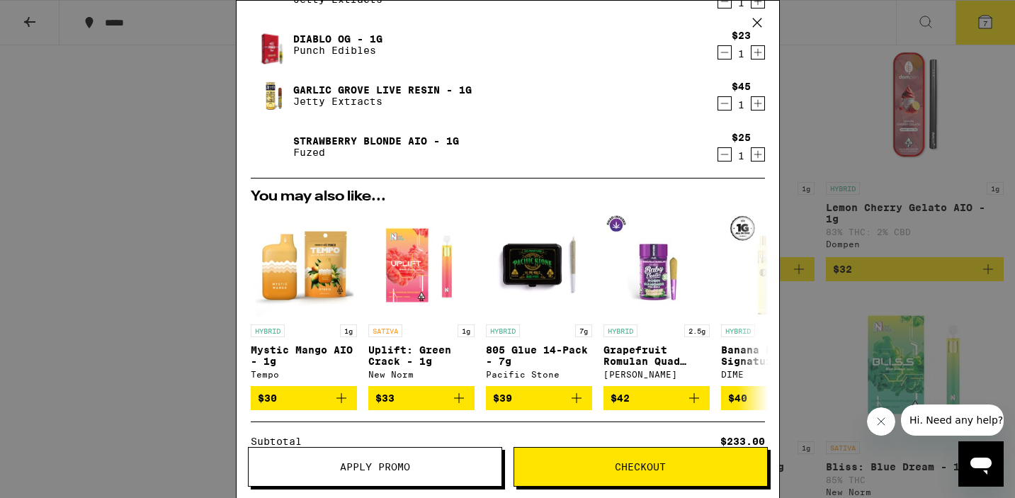
click at [98, 323] on div "Your Cart Pineapple Express - 1g Jetty Extracts $35 1 Gelato - 1g Jetty Extract…" at bounding box center [507, 249] width 1015 height 498
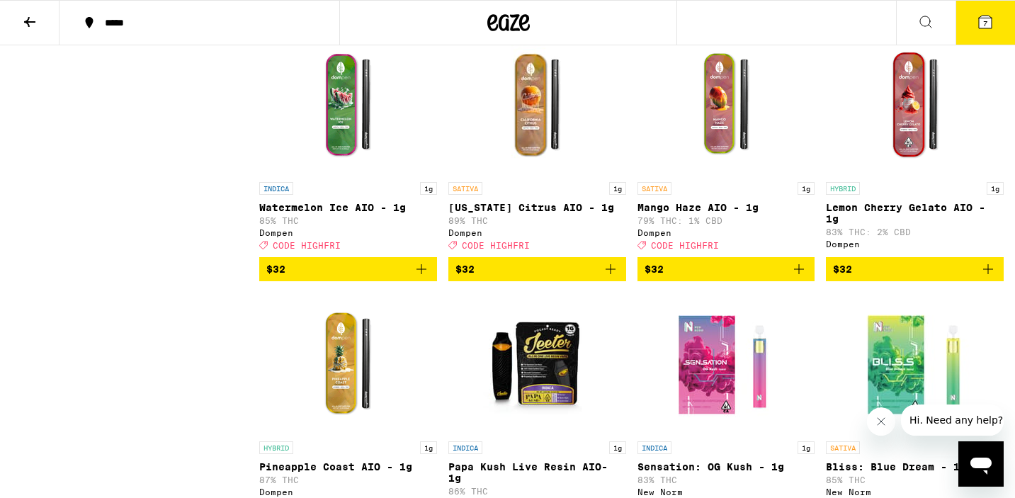
click at [810, 281] on button "$32" at bounding box center [727, 269] width 178 height 24
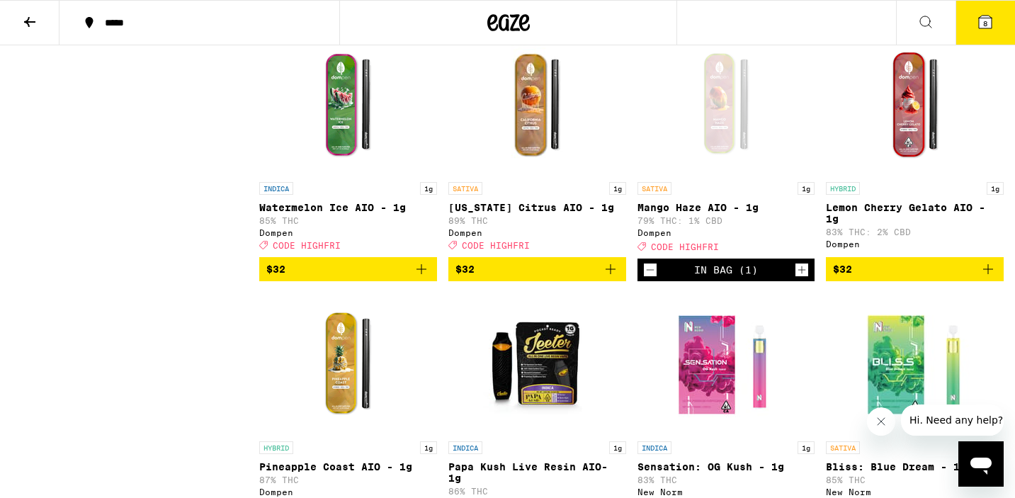
click at [990, 18] on icon at bounding box center [985, 22] width 13 height 13
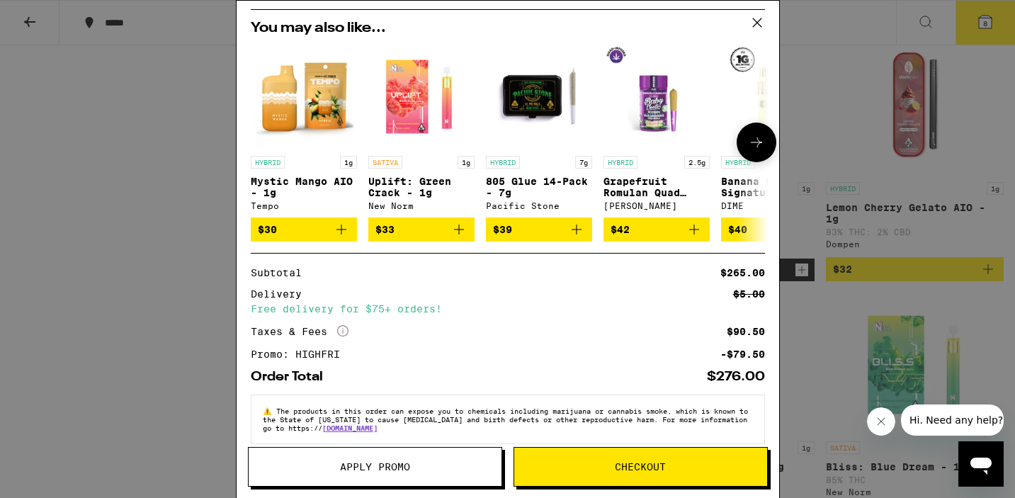
scroll to position [448, 0]
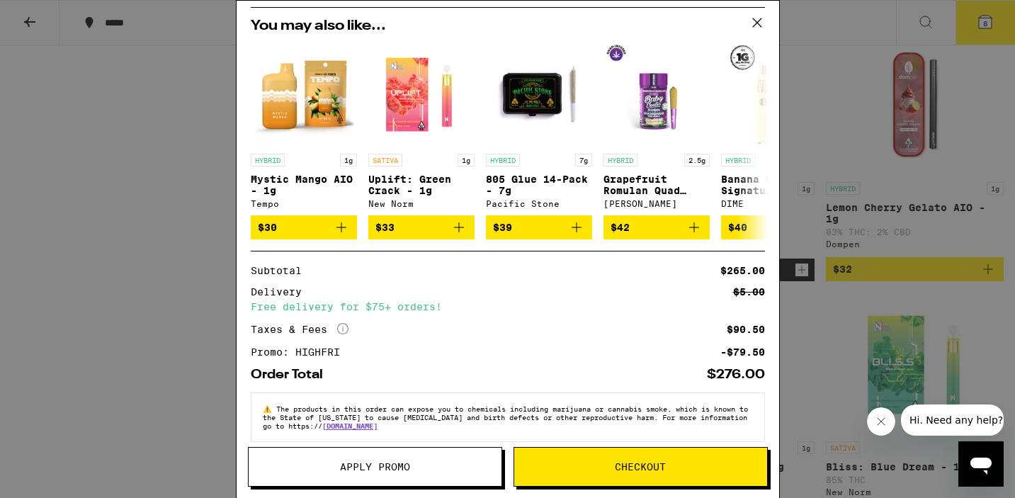
click at [572, 470] on span "Checkout" at bounding box center [640, 467] width 253 height 10
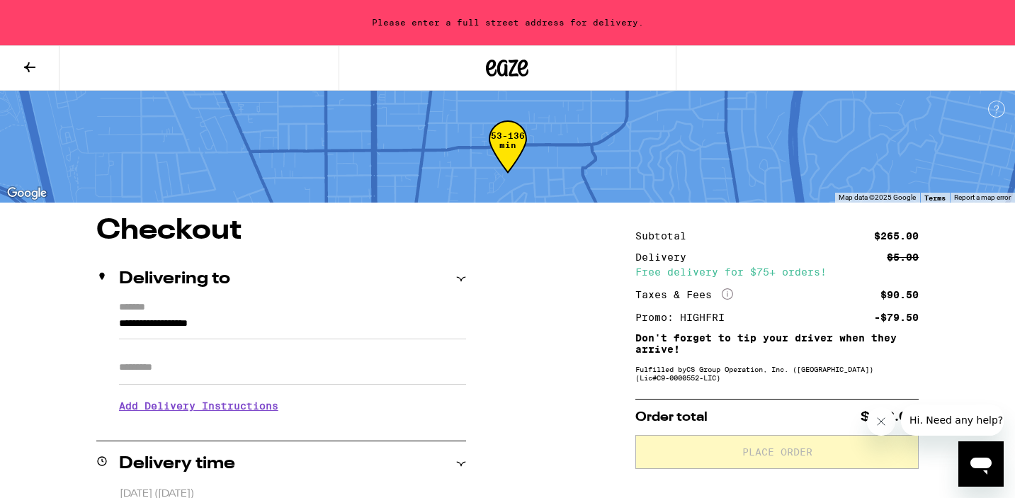
click at [299, 361] on input "Apt/Suite" at bounding box center [292, 368] width 347 height 34
click at [295, 323] on input "**********" at bounding box center [292, 327] width 347 height 24
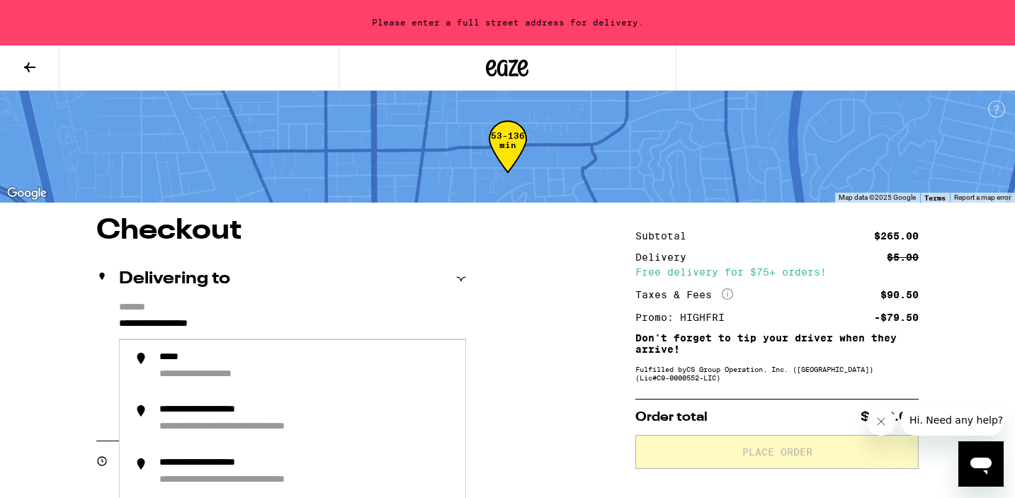
click at [122, 322] on input "**********" at bounding box center [292, 327] width 347 height 24
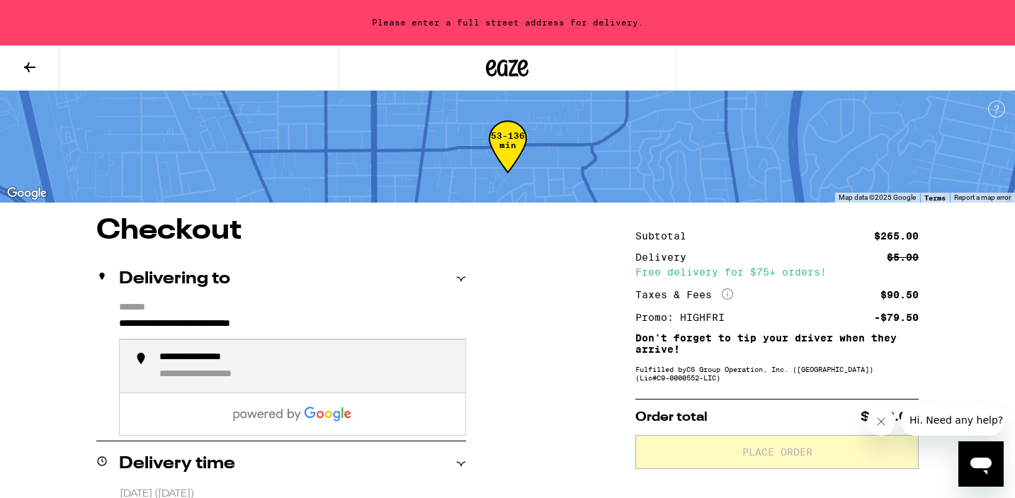
click at [171, 374] on div "**********" at bounding box center [223, 374] width 128 height 13
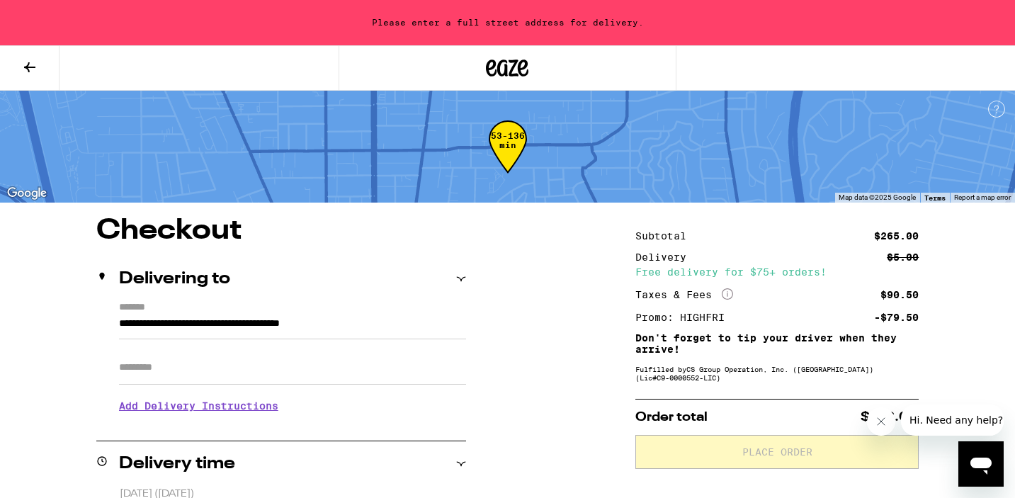
type input "**********"
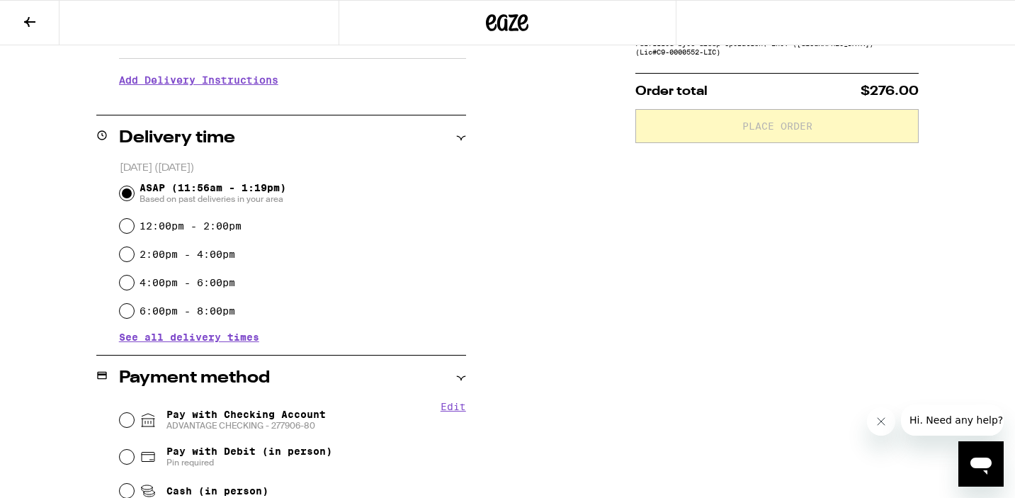
scroll to position [277, 0]
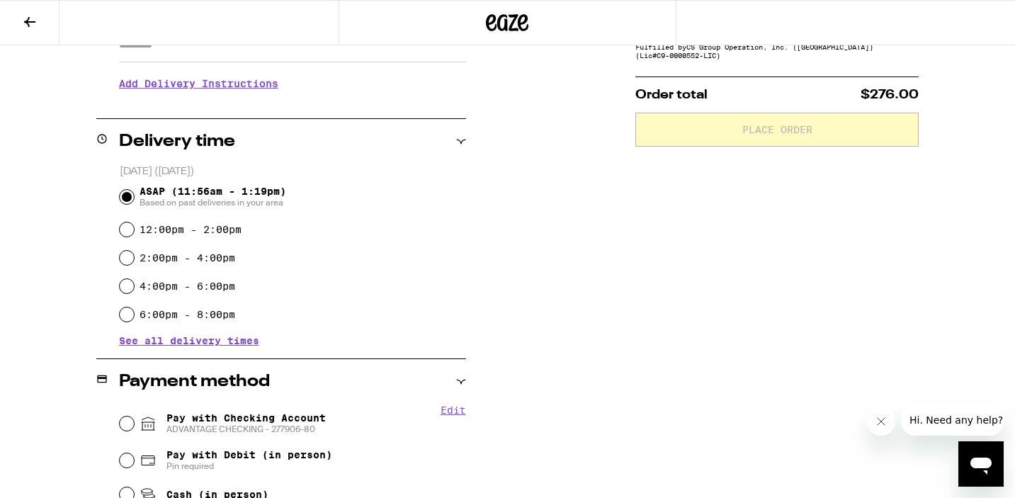
click at [171, 227] on label "12:00pm - 2:00pm" at bounding box center [191, 229] width 102 height 11
click at [134, 227] on input "12:00pm - 2:00pm" at bounding box center [127, 229] width 14 height 14
radio input "true"
click at [230, 414] on span "Pay with Checking Account ADVANTAGE CHECKING - 277906-80" at bounding box center [246, 423] width 159 height 23
click at [134, 417] on input "Pay with Checking Account ADVANTAGE CHECKING - 277906-80" at bounding box center [127, 424] width 14 height 14
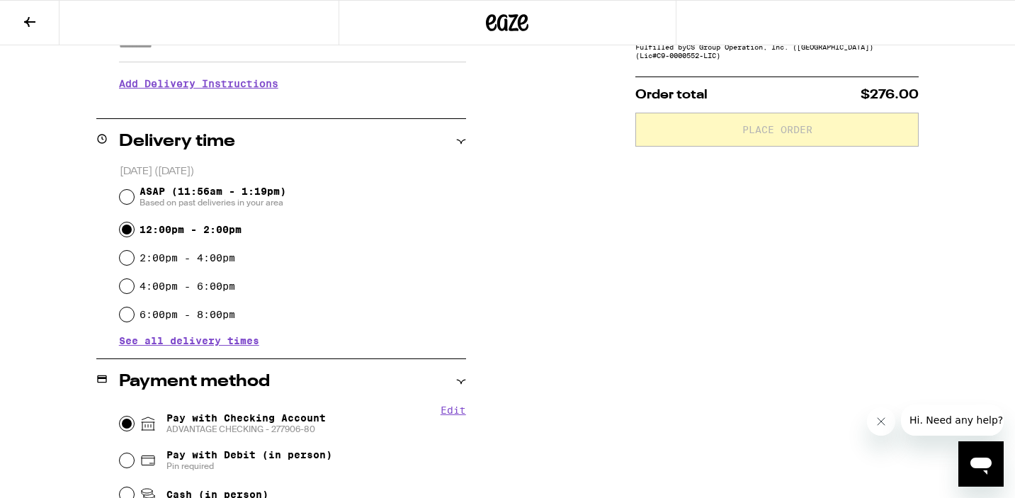
radio input "true"
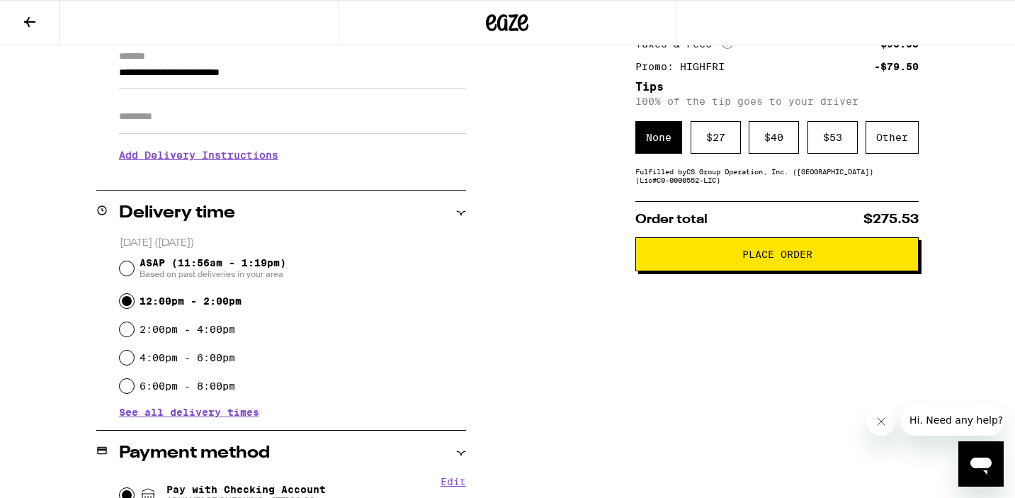
scroll to position [157, 0]
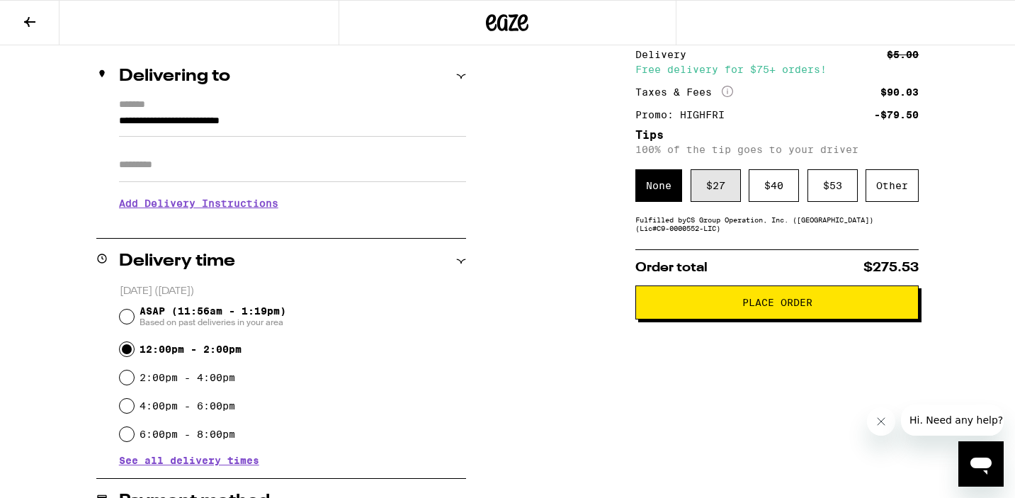
click at [716, 181] on div "$ 27" at bounding box center [716, 185] width 50 height 33
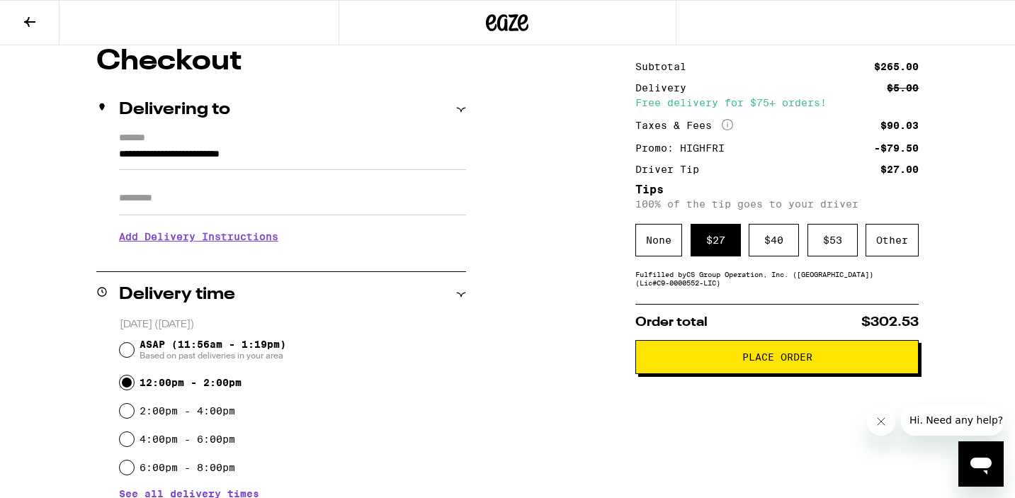
scroll to position [132, 0]
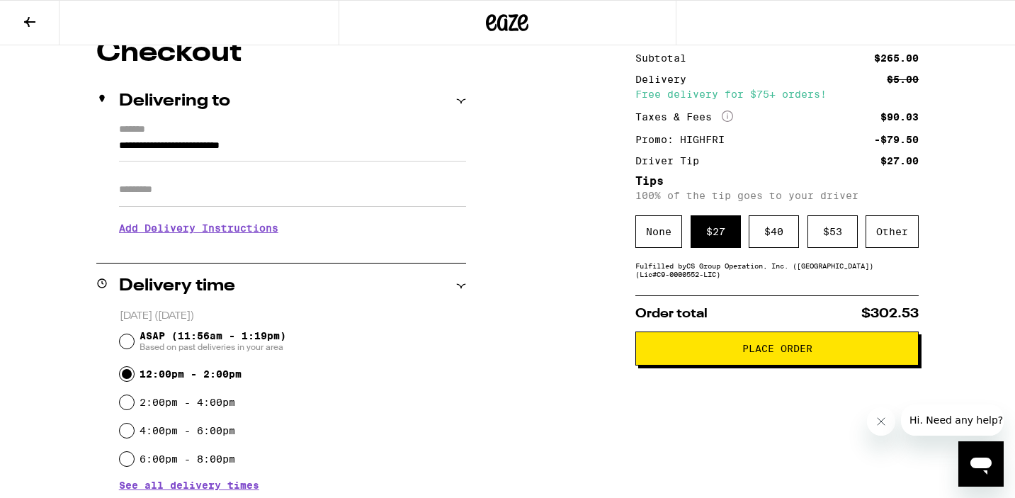
click at [797, 354] on span "Place Order" at bounding box center [778, 349] width 70 height 10
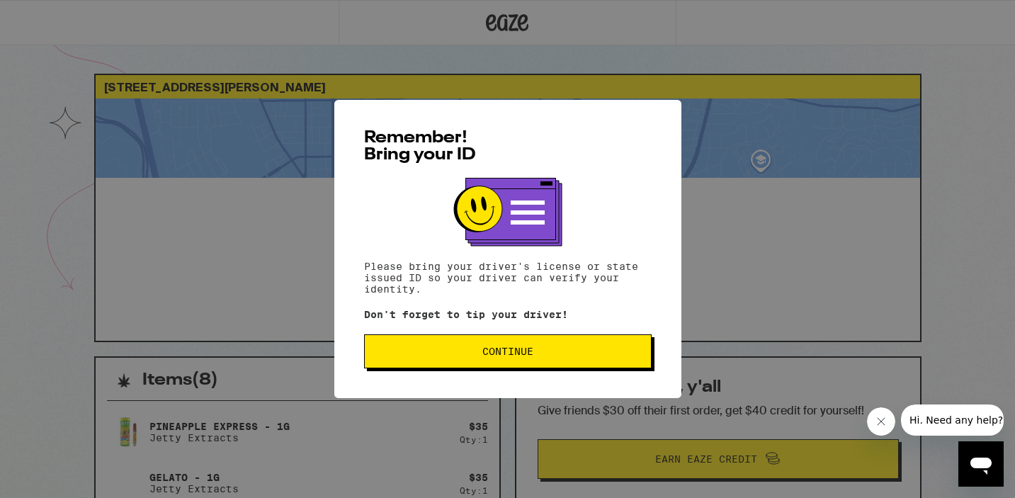
click at [477, 361] on button "Continue" at bounding box center [508, 351] width 288 height 34
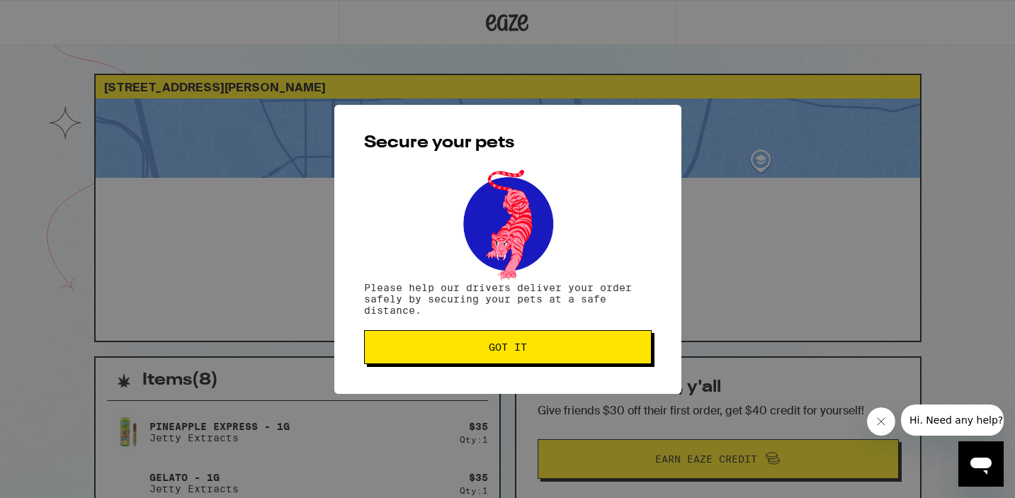
click at [558, 356] on button "Got it" at bounding box center [508, 347] width 288 height 34
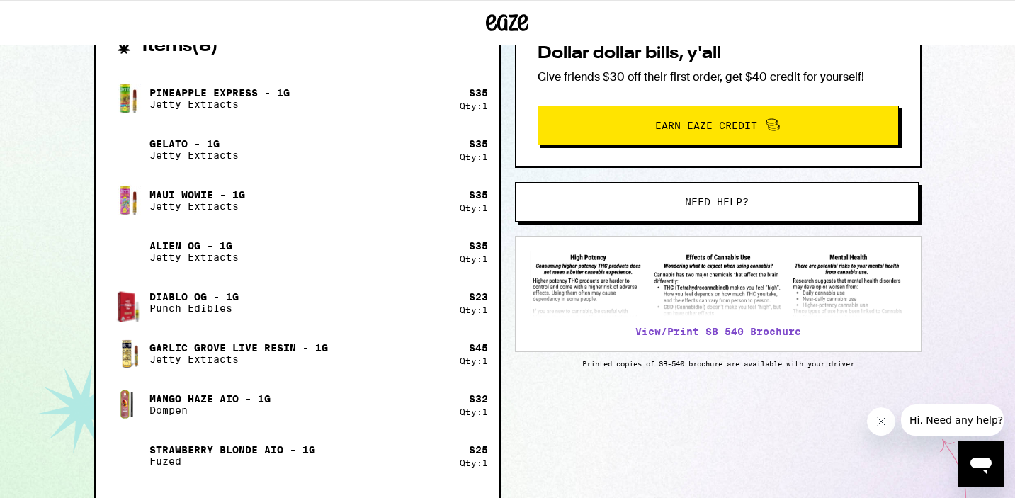
scroll to position [410, 0]
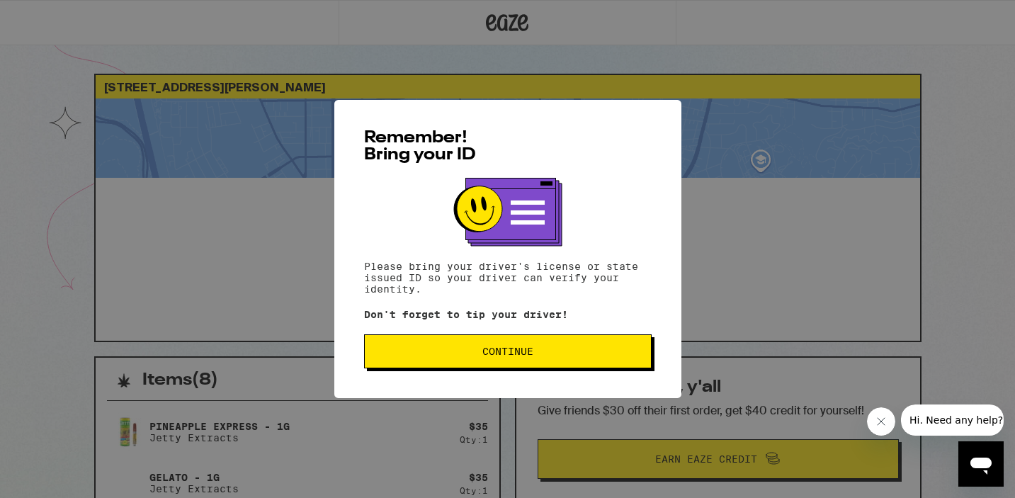
click at [425, 365] on button "Continue" at bounding box center [508, 351] width 288 height 34
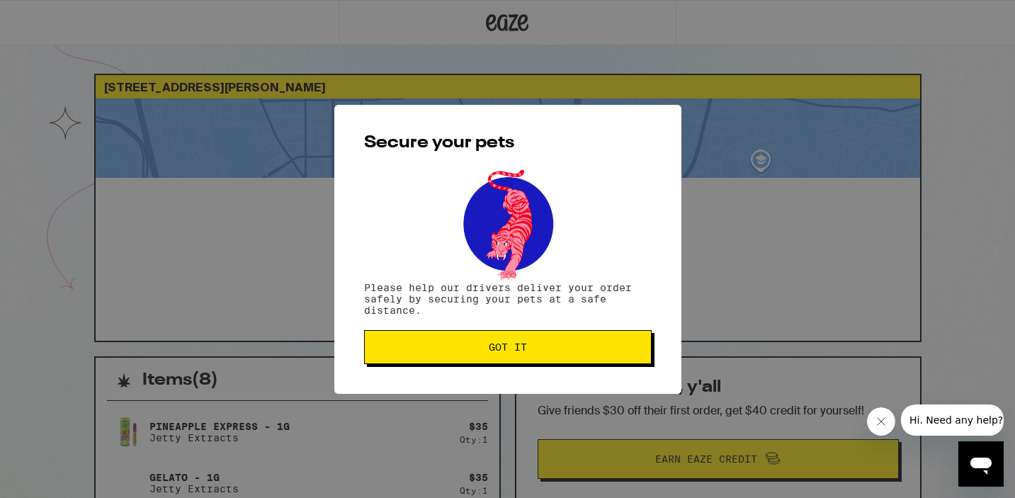
click at [424, 360] on button "Got it" at bounding box center [508, 347] width 288 height 34
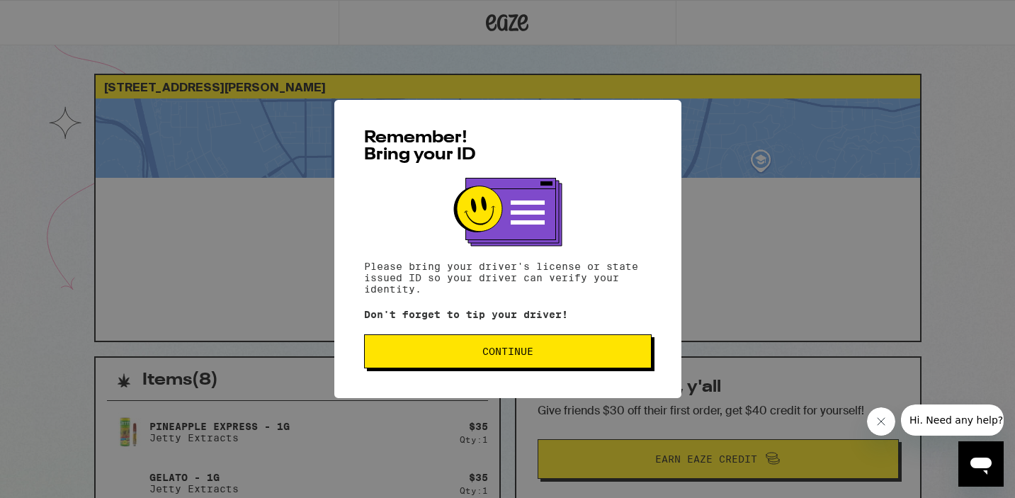
click at [496, 352] on span "Continue" at bounding box center [508, 351] width 51 height 10
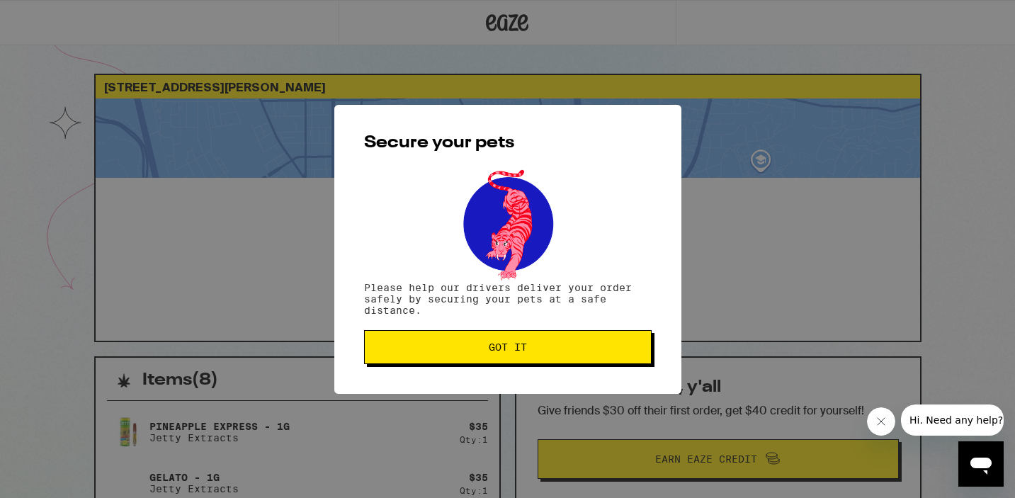
click at [496, 352] on span "Got it" at bounding box center [508, 347] width 38 height 10
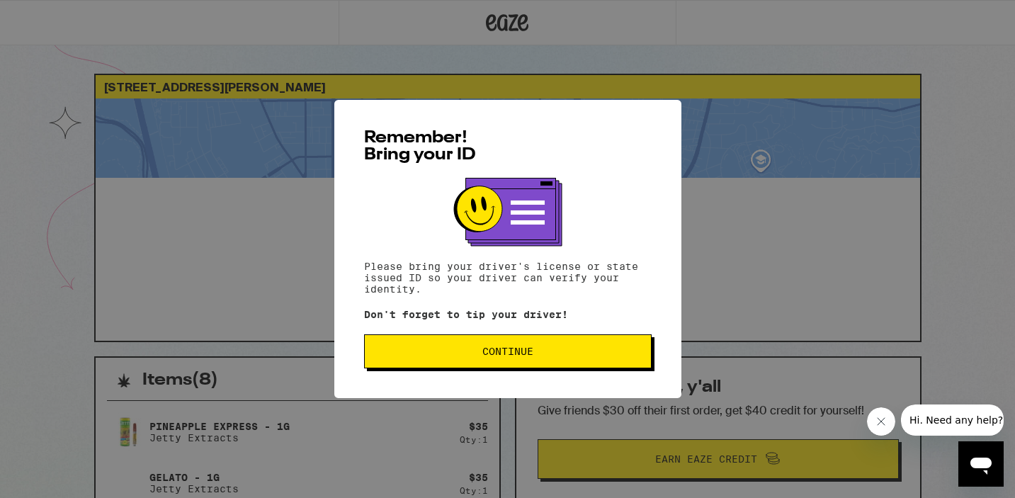
click at [518, 356] on span "Continue" at bounding box center [508, 351] width 51 height 10
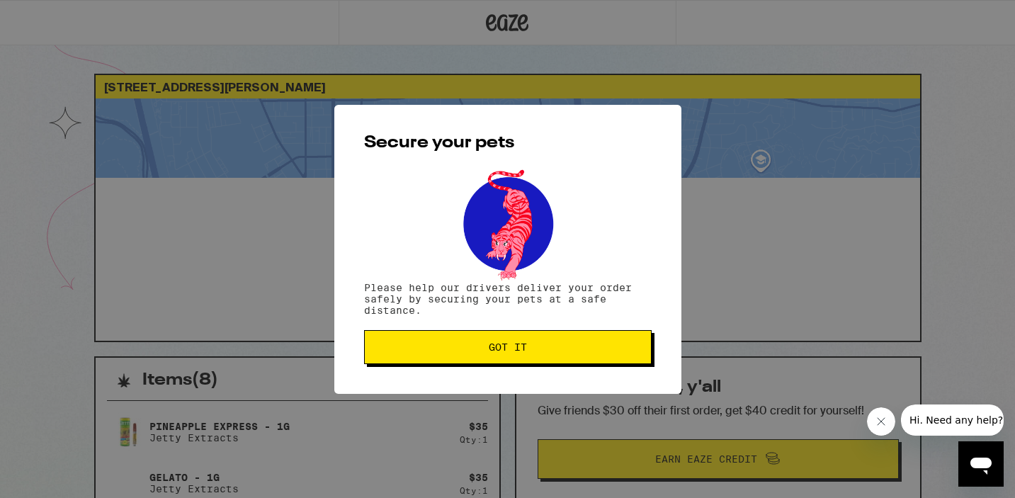
click at [518, 356] on button "Got it" at bounding box center [508, 347] width 288 height 34
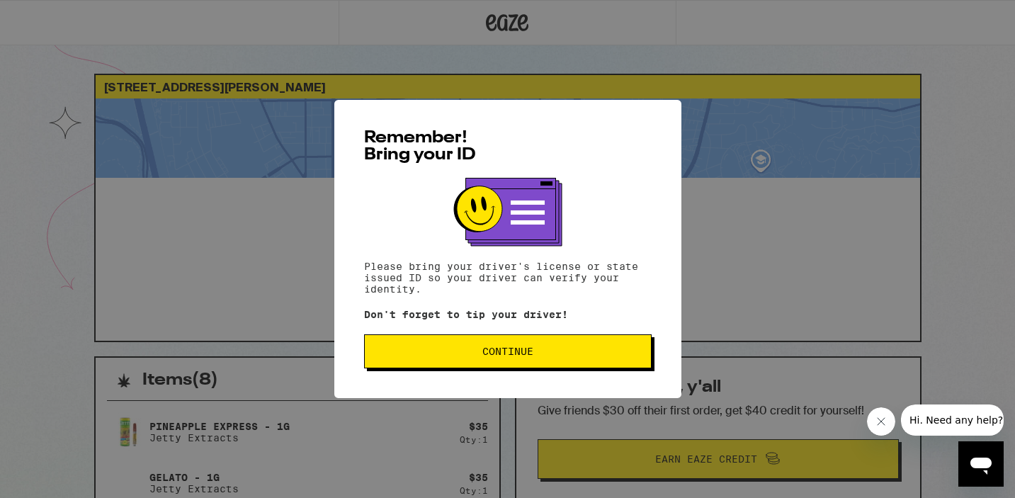
click at [599, 363] on button "Continue" at bounding box center [508, 351] width 288 height 34
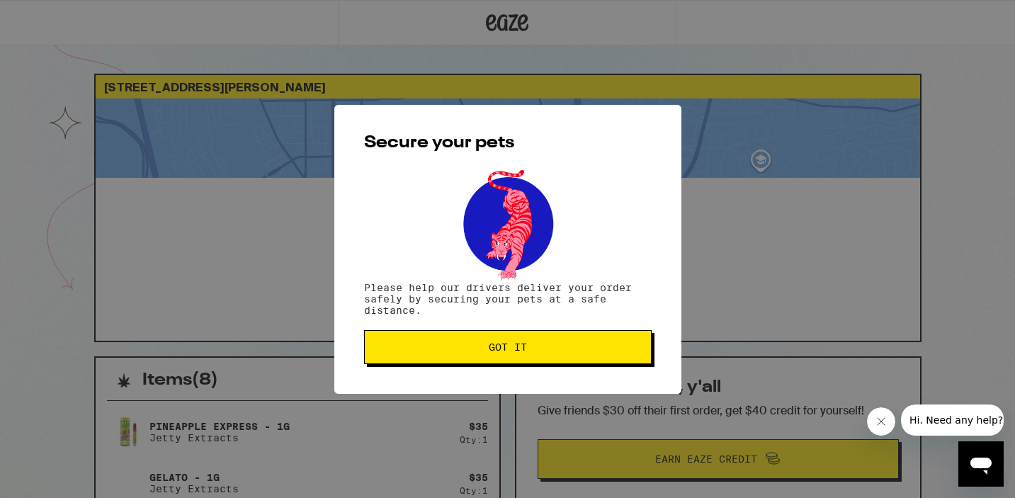
click at [599, 363] on button "Got it" at bounding box center [508, 347] width 288 height 34
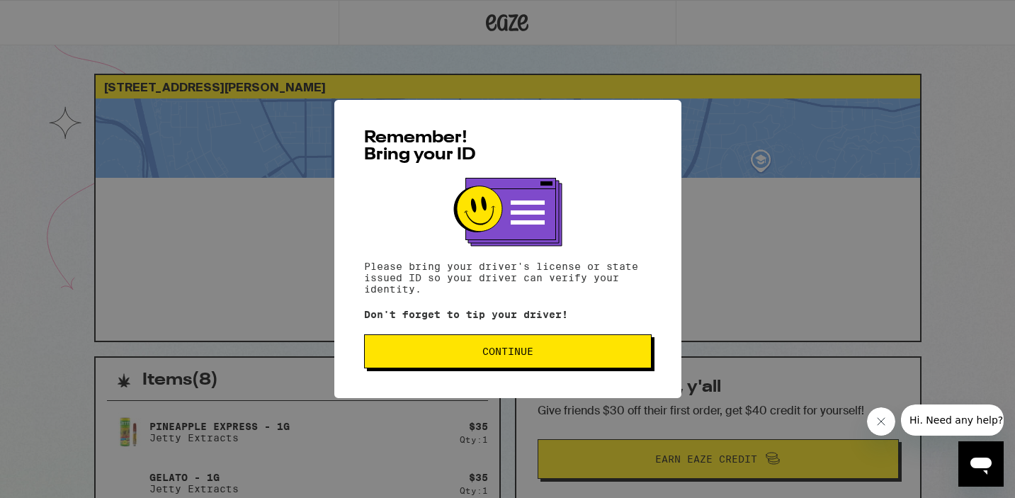
click at [400, 340] on button "Continue" at bounding box center [508, 351] width 288 height 34
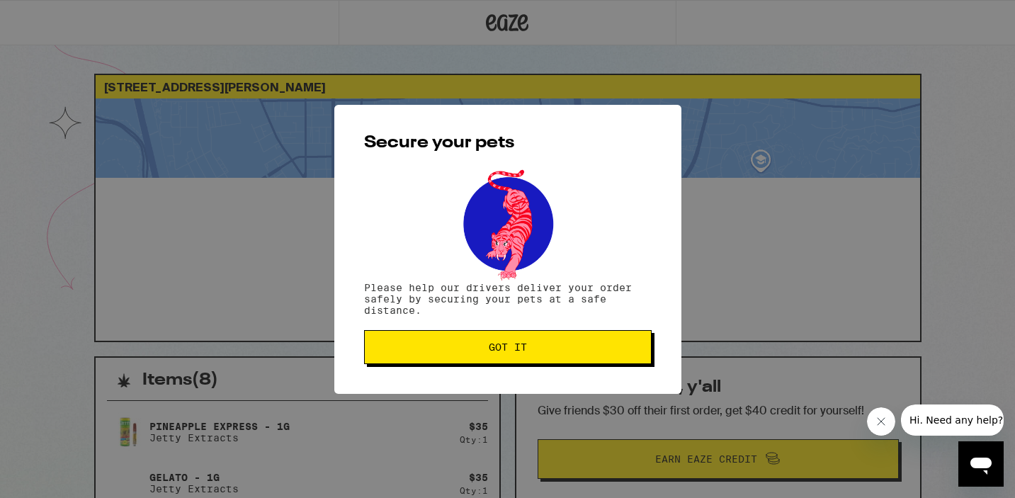
click at [400, 363] on button "Got it" at bounding box center [508, 347] width 288 height 34
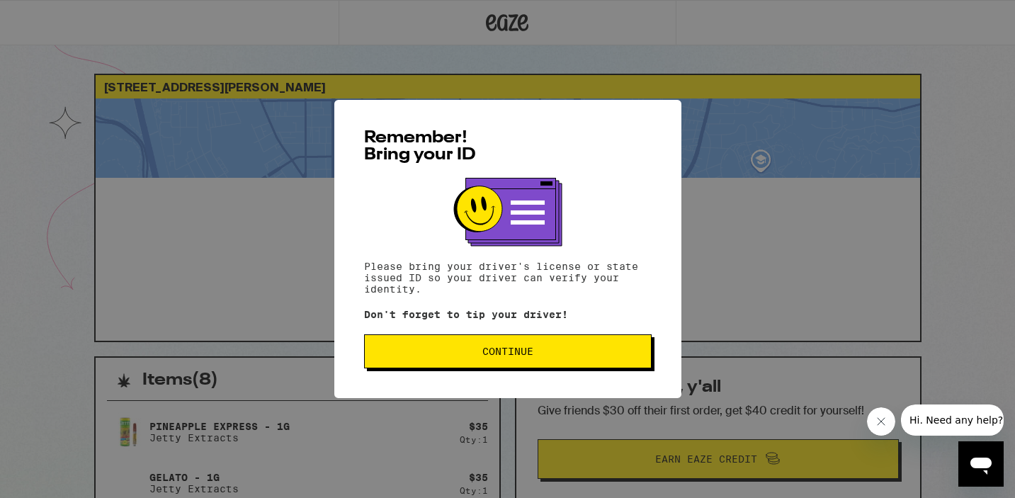
click at [479, 365] on button "Continue" at bounding box center [508, 351] width 288 height 34
